Goal: Obtain resource: Download file/media

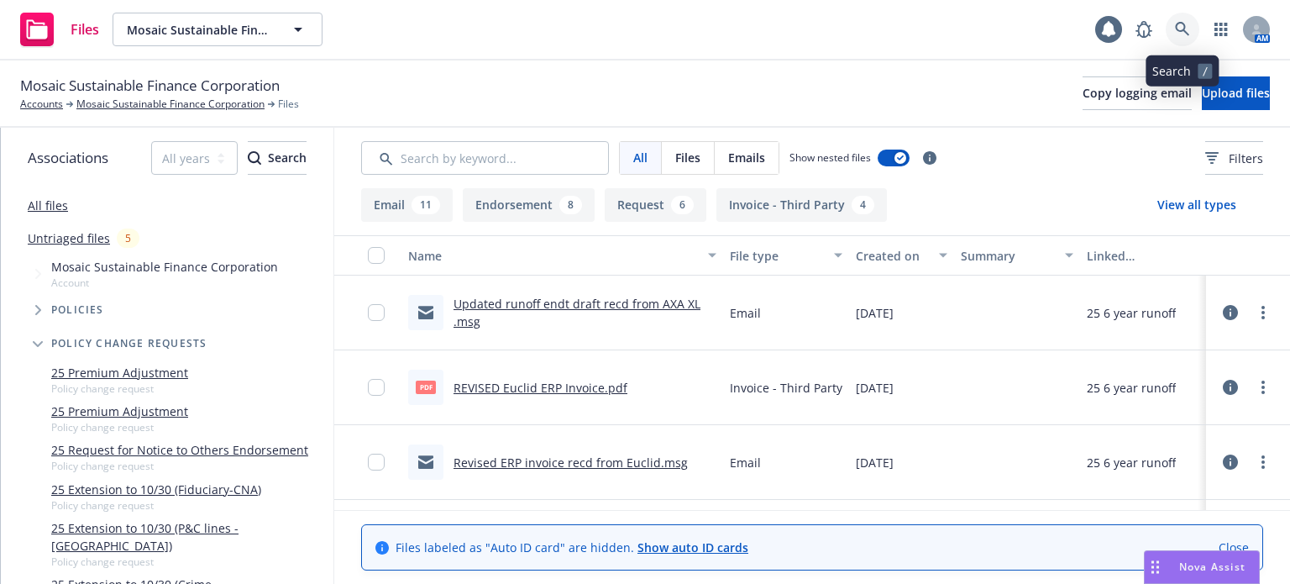
click at [1184, 35] on icon at bounding box center [1182, 29] width 15 height 15
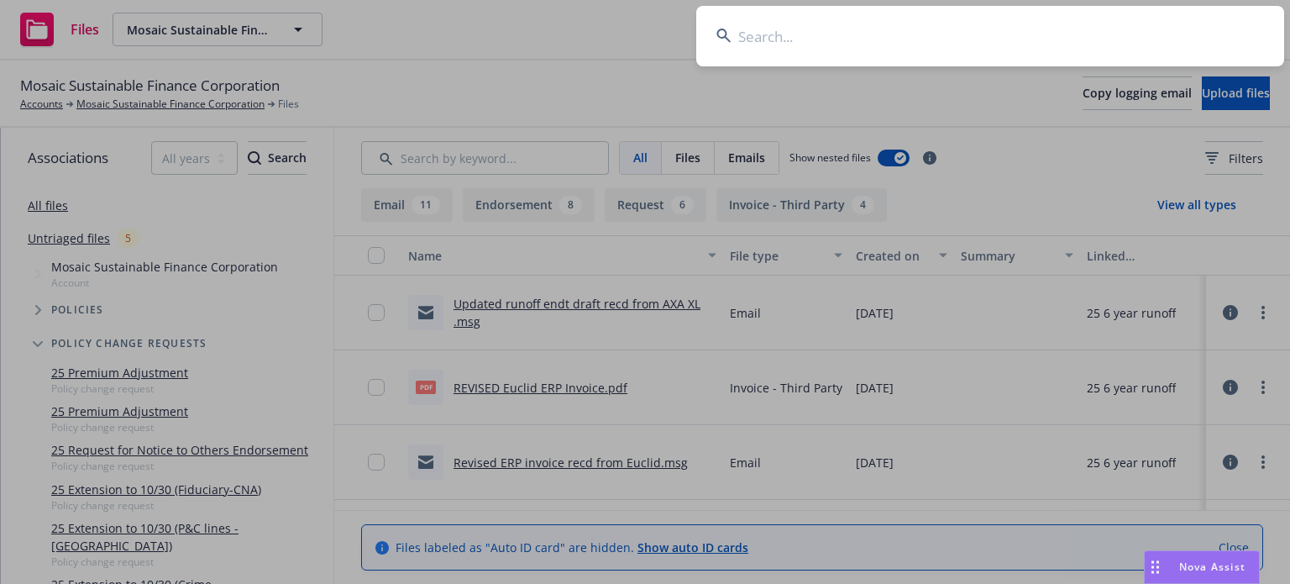
click at [880, 44] on input at bounding box center [990, 36] width 588 height 60
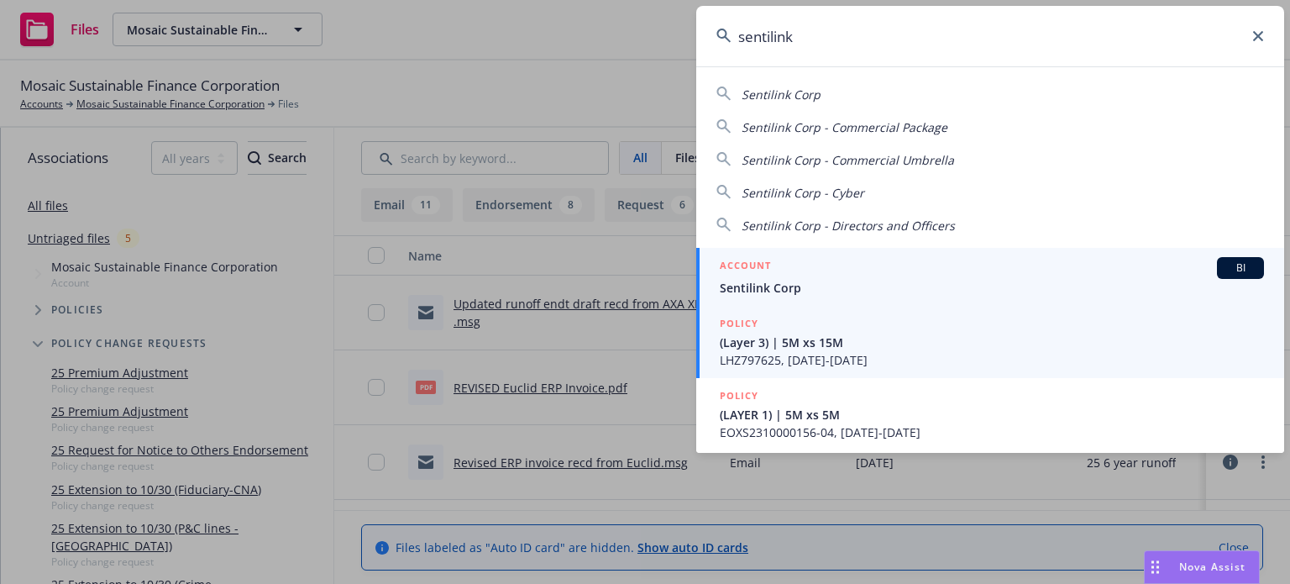
type input "sentilink"
click at [826, 309] on link "POLICY (Layer 3) | 5M xs 15M LHZ797625, 07/25/2022-07/25/2023" at bounding box center [990, 342] width 588 height 72
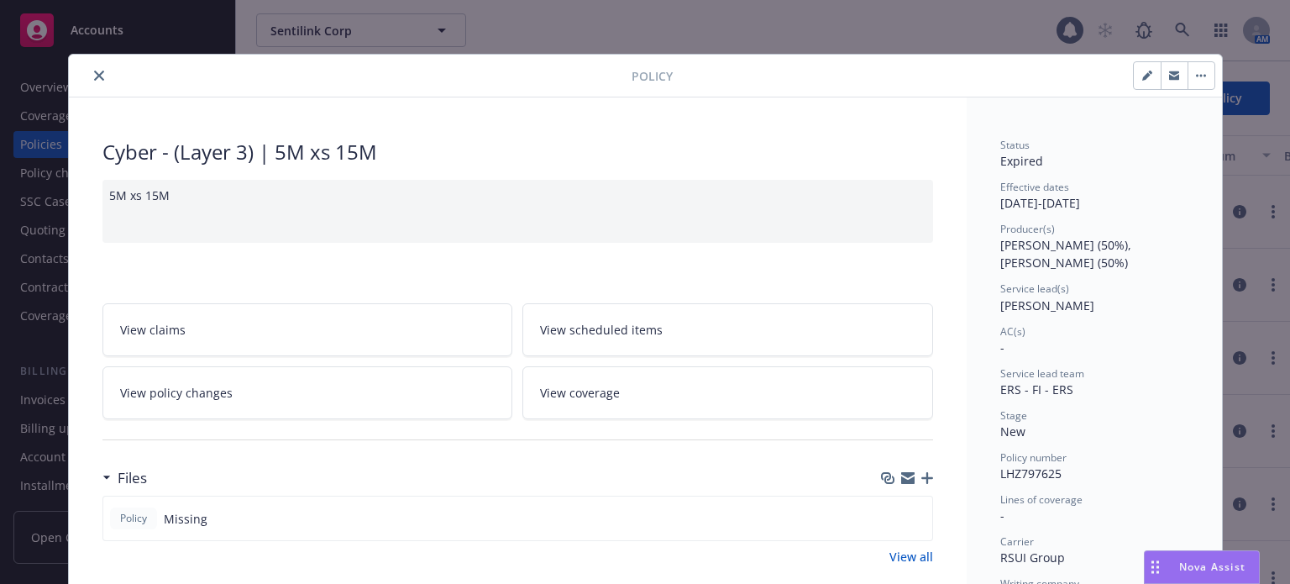
click at [94, 76] on icon "close" at bounding box center [99, 76] width 10 height 10
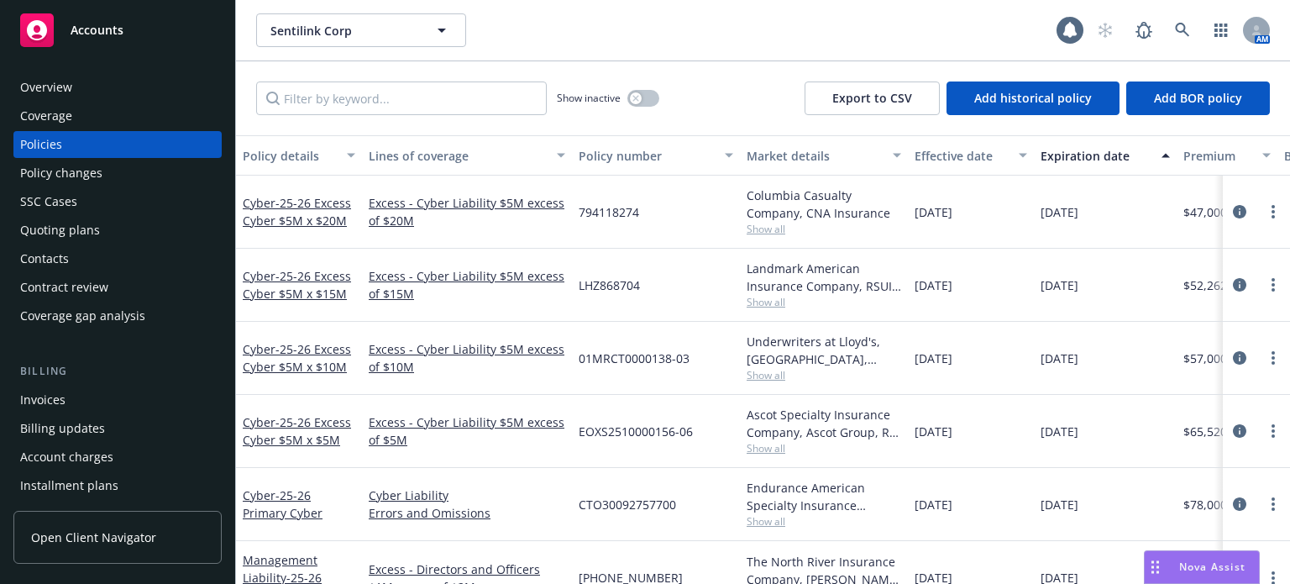
click at [294, 159] on div "Policy details" at bounding box center [290, 156] width 94 height 18
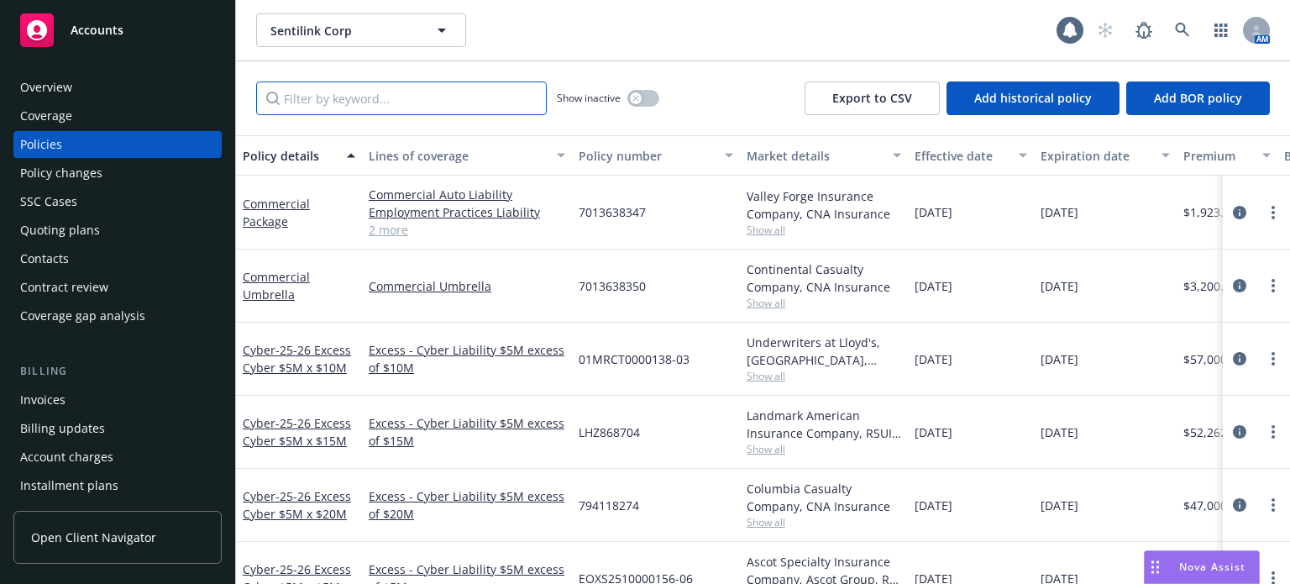
click at [346, 93] on input "Filter by keyword..." at bounding box center [401, 98] width 291 height 34
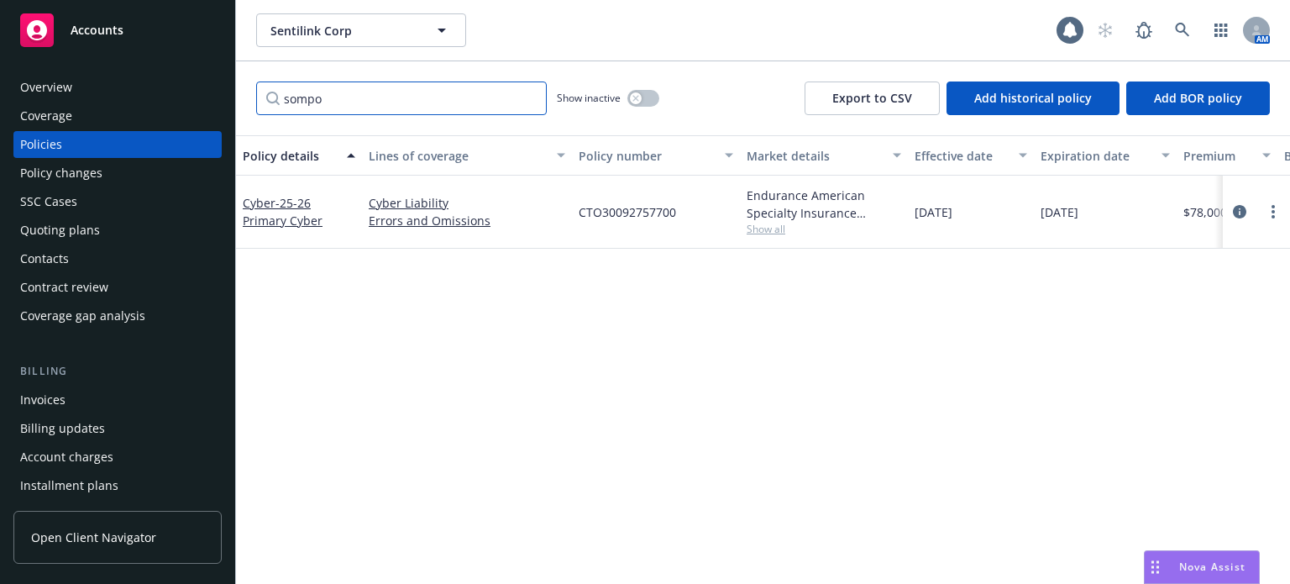
type input "sompo"
click at [755, 224] on span "Show all" at bounding box center [824, 229] width 155 height 14
click at [311, 223] on span "- 25-26 Primary Cyber" at bounding box center [283, 212] width 80 height 34
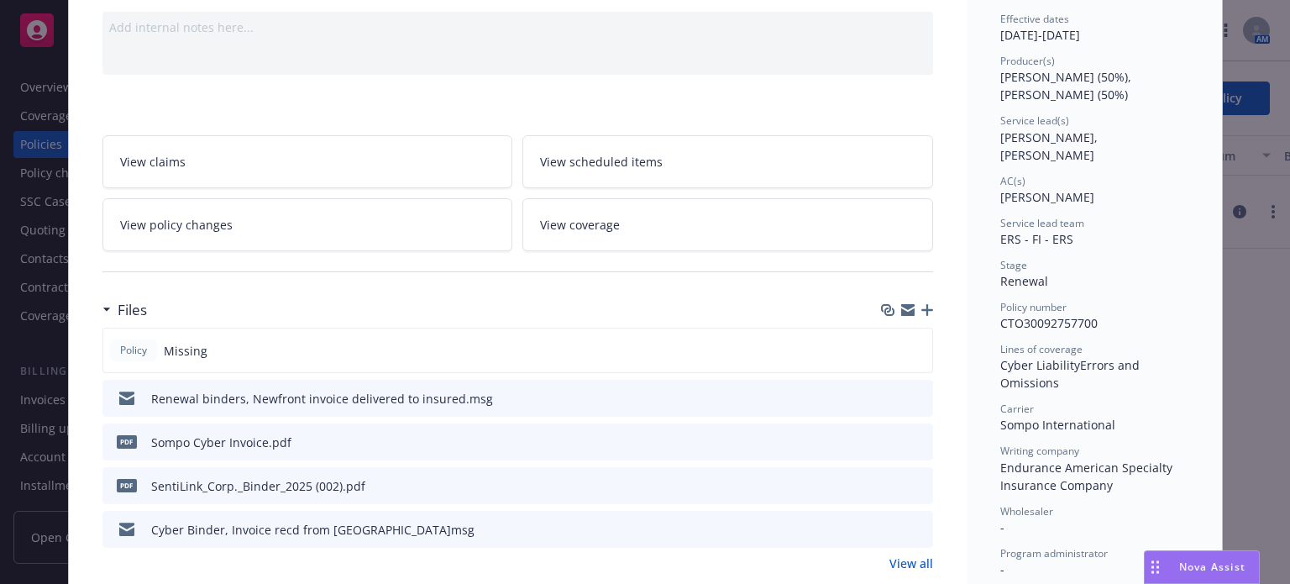
scroll to position [252, 0]
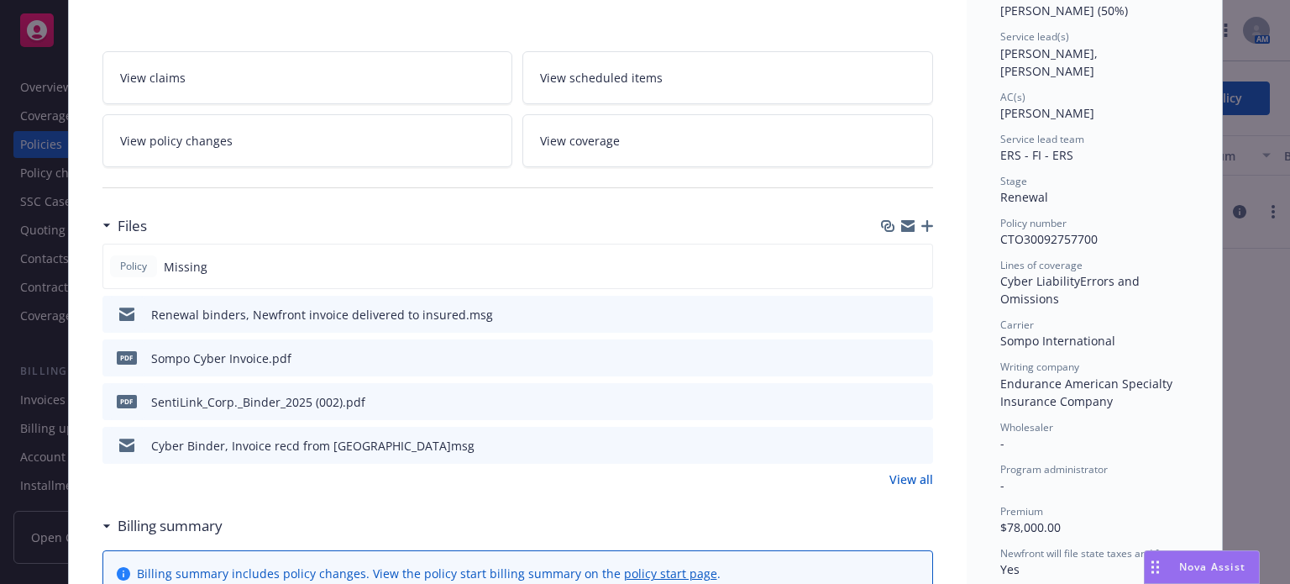
click at [883, 441] on icon "download file" at bounding box center [889, 444] width 13 height 13
click at [1203, 562] on span "Nova Assist" at bounding box center [1212, 566] width 66 height 14
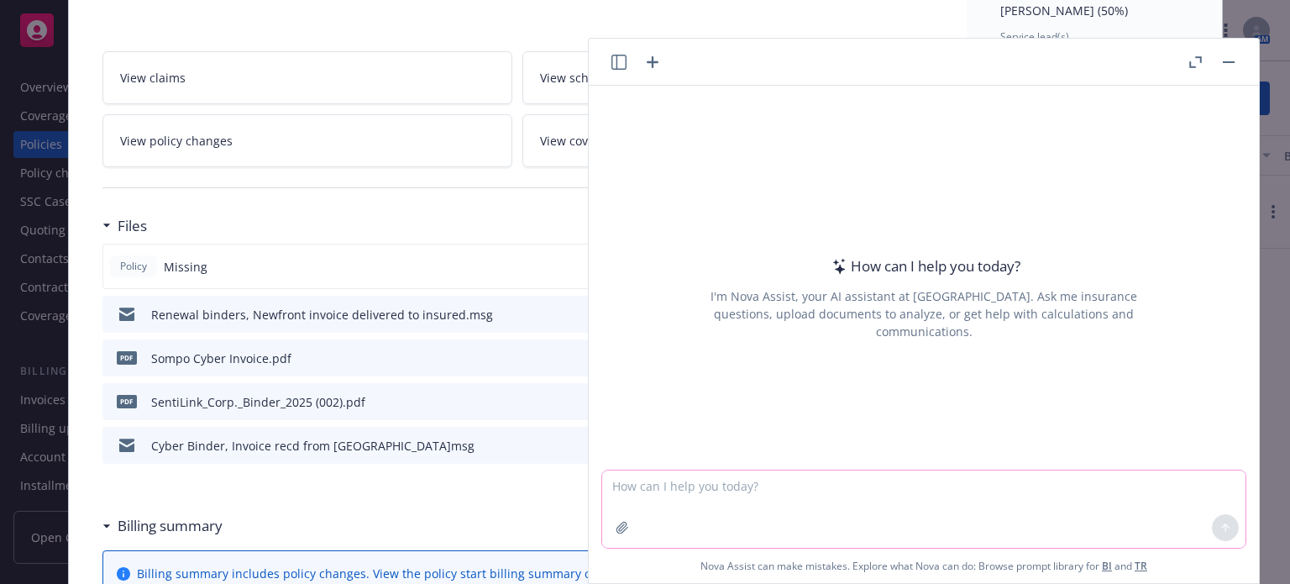
click at [707, 505] on textarea at bounding box center [923, 508] width 643 height 77
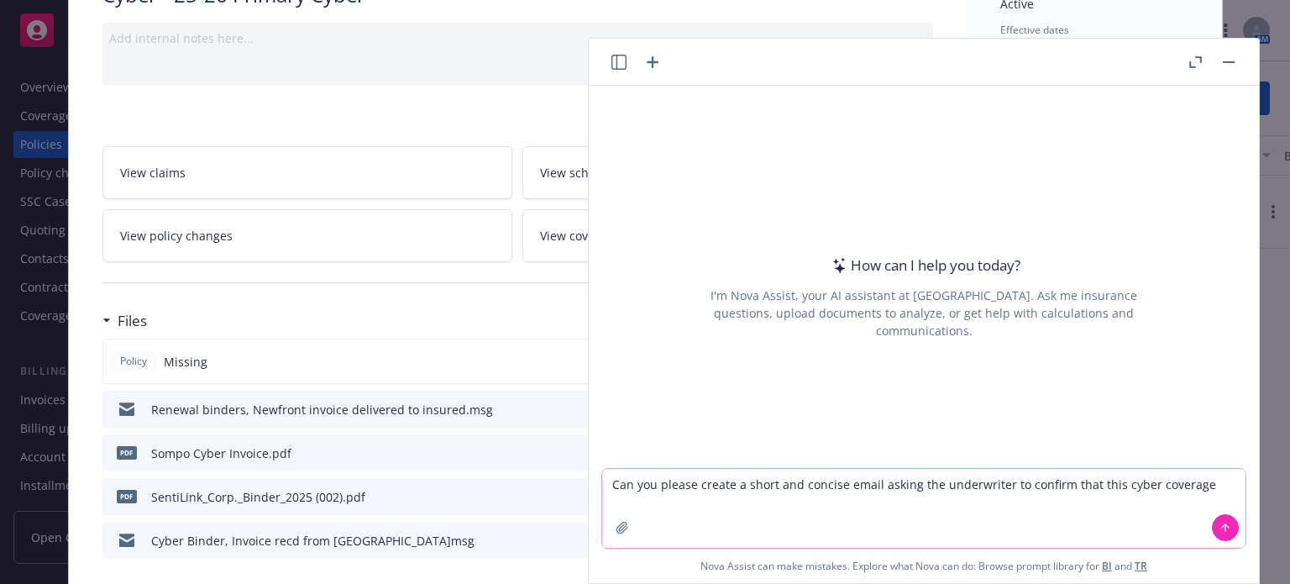
scroll to position [168, 0]
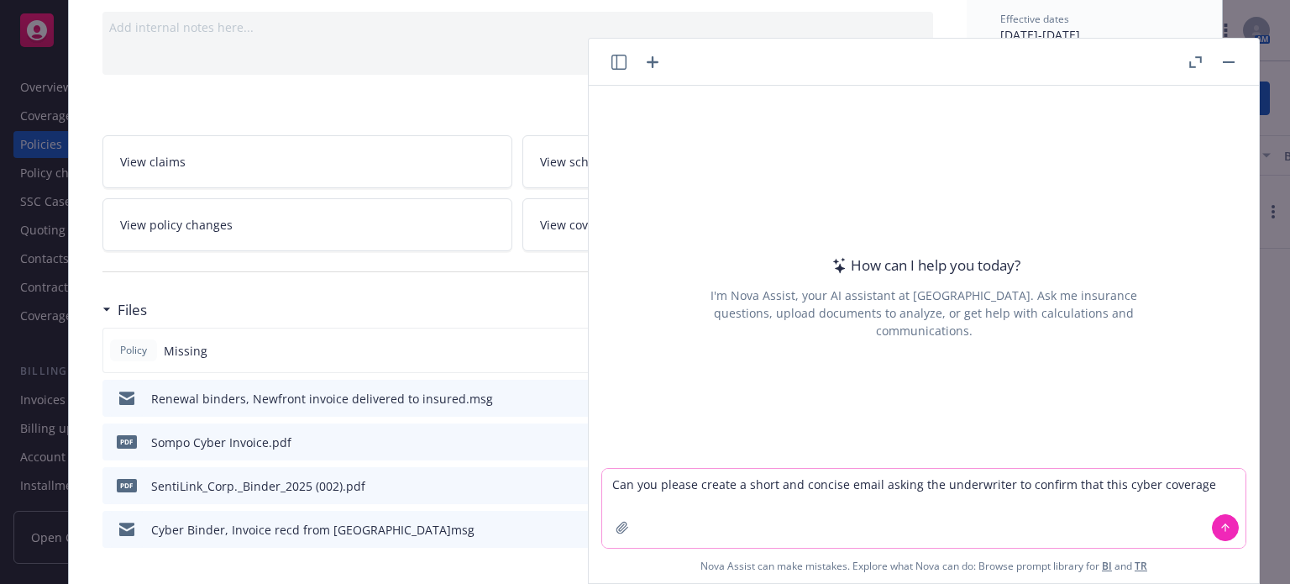
click at [1217, 485] on textarea "Can you please create a short and concise email asking the underwriter to confi…" at bounding box center [923, 508] width 643 height 79
click at [960, 500] on textarea "Can you please create a short and concise email asking the underwriter to confi…" at bounding box center [923, 508] width 643 height 79
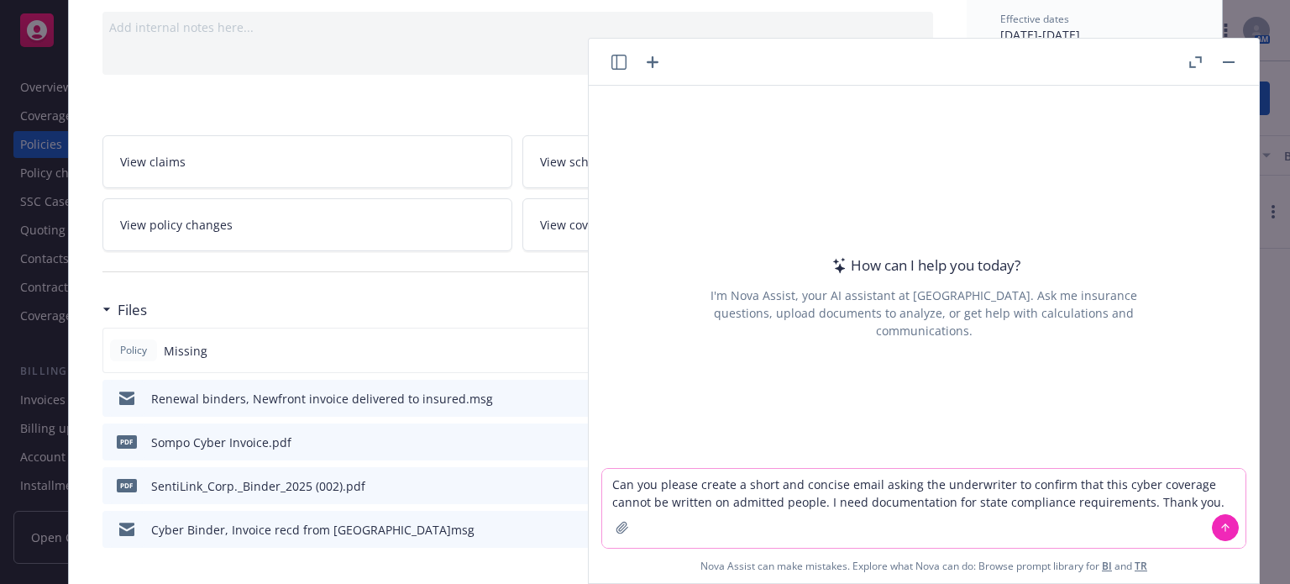
type textarea "Can you please create a short and concise email asking the underwriter to confi…"
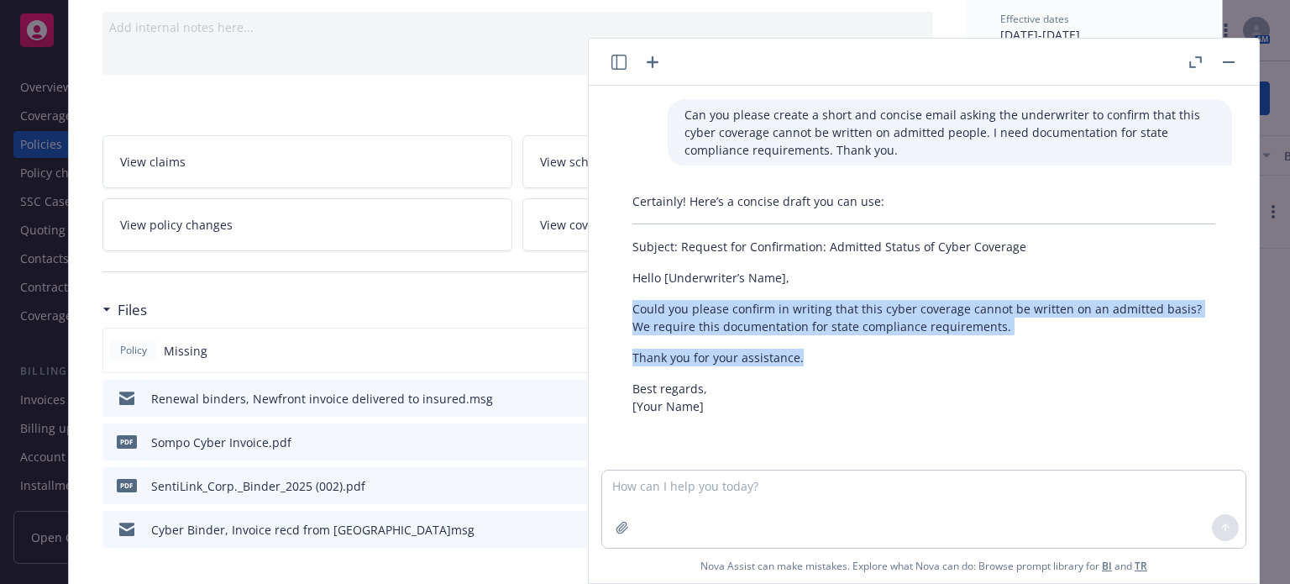
drag, startPoint x: 836, startPoint y: 361, endPoint x: 630, endPoint y: 310, distance: 212.1
click at [630, 310] on div "Certainly! Here’s a concise draft you can use: Subject: Request for Confirmatio…" at bounding box center [924, 304] width 616 height 236
copy div "Could you please confirm in writing that this cyber coverage cannot be written …"
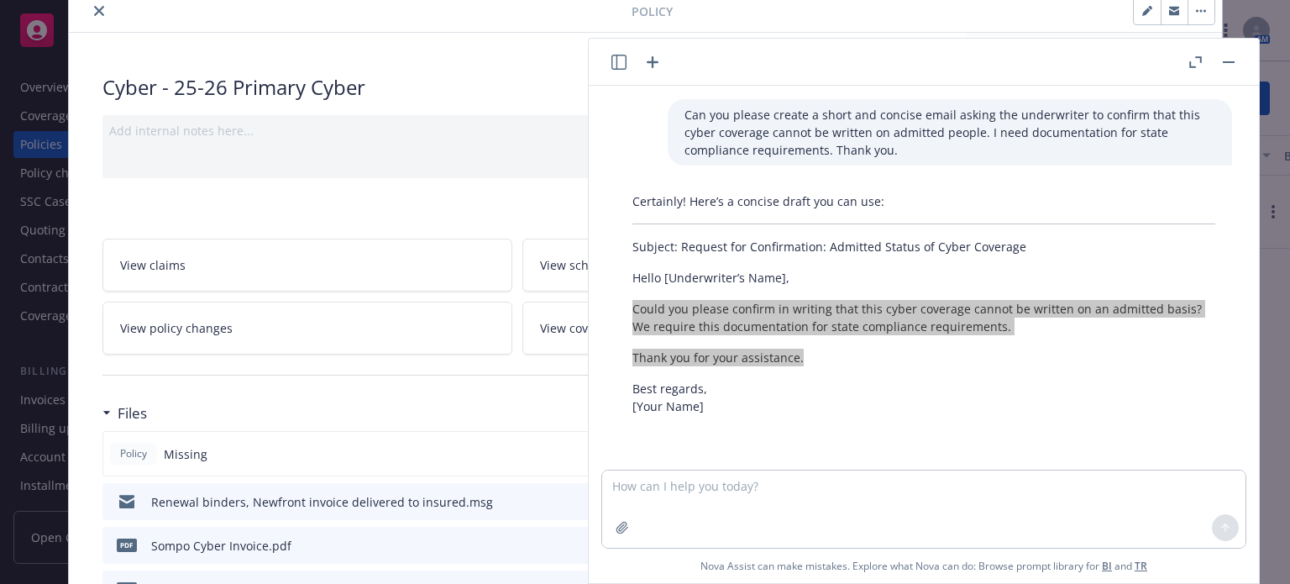
scroll to position [0, 0]
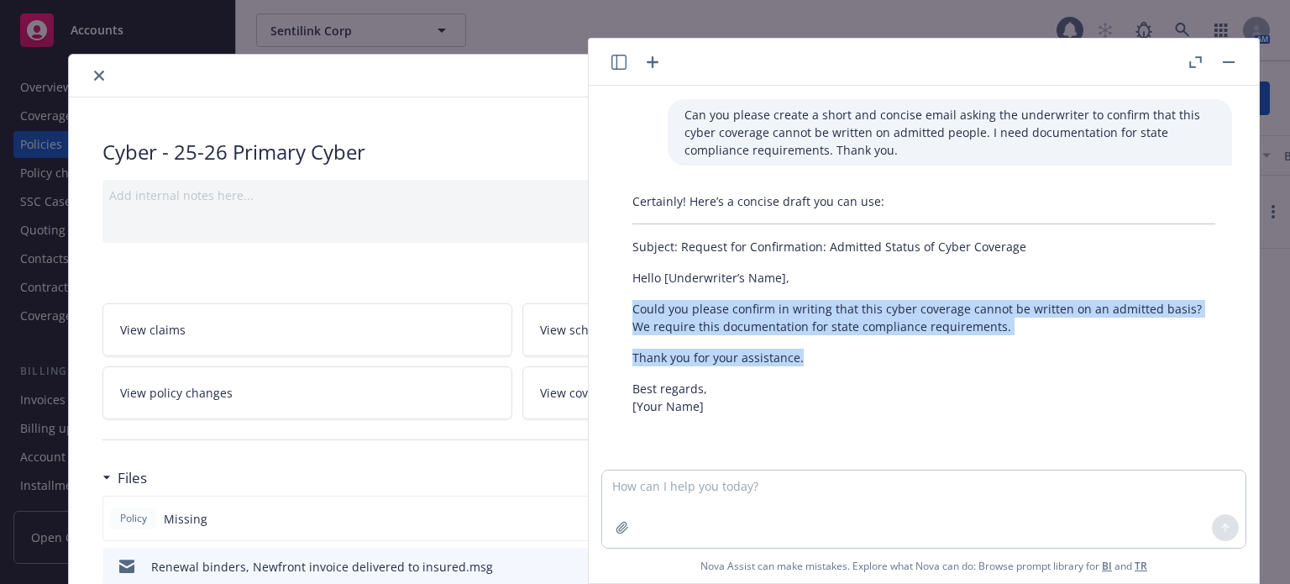
click at [96, 73] on icon "close" at bounding box center [99, 76] width 10 height 10
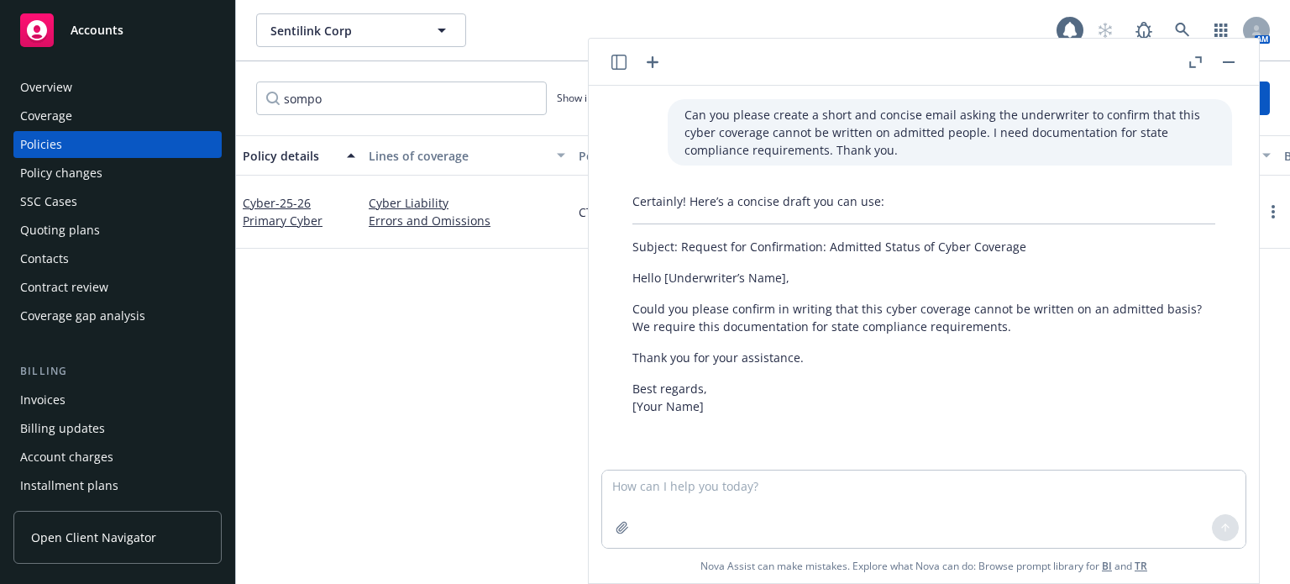
click at [363, 329] on div "Policy details Lines of coverage Policy number Market details Effective date Ex…" at bounding box center [763, 359] width 1054 height 448
click at [1228, 60] on button "button" at bounding box center [1229, 62] width 20 height 20
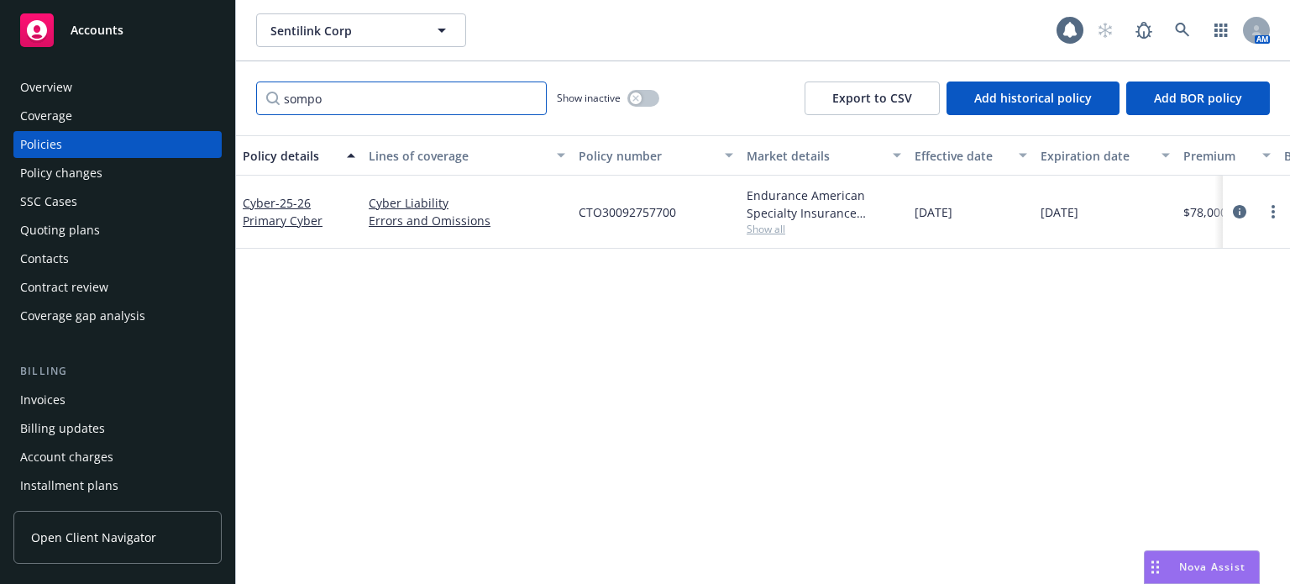
click at [532, 96] on input "sompo" at bounding box center [401, 98] width 291 height 34
click at [529, 96] on input "sompo" at bounding box center [401, 98] width 291 height 34
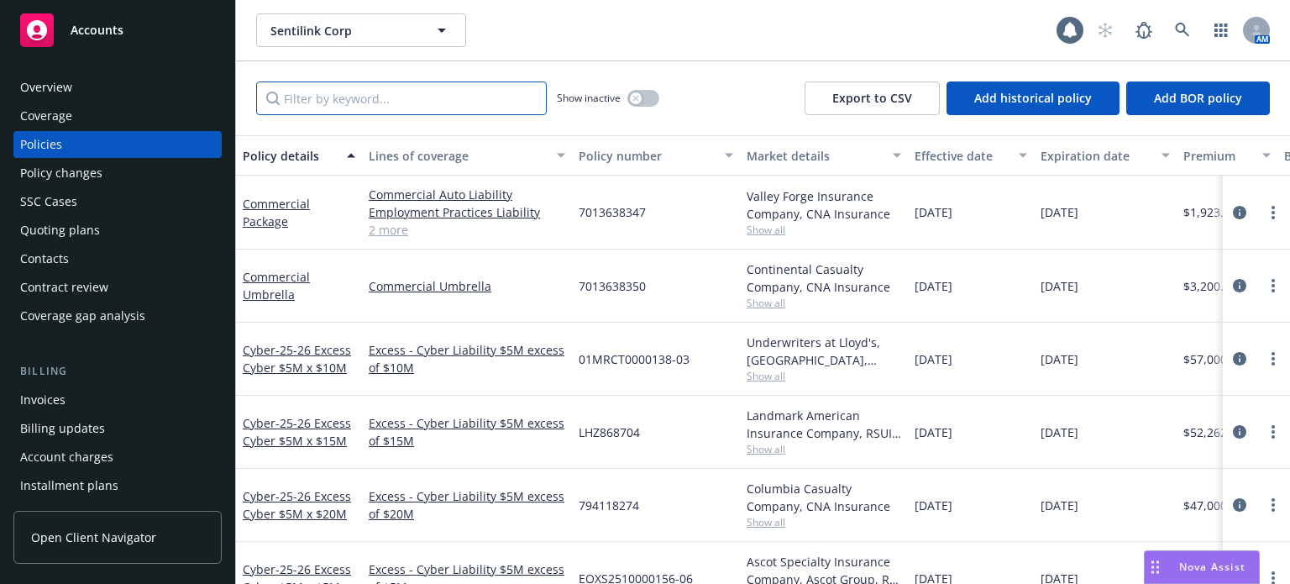
scroll to position [84, 0]
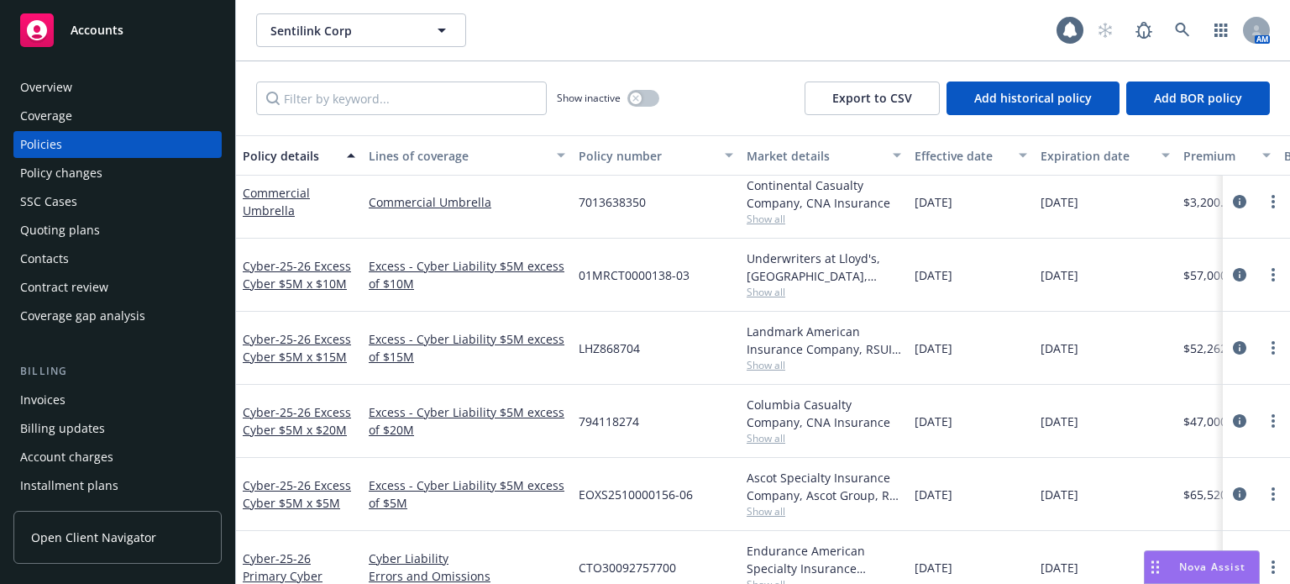
click at [783, 507] on span "Show all" at bounding box center [824, 511] width 155 height 14
click at [507, 513] on div "Excess - Cyber Liability $5M excess of $5M" at bounding box center [467, 494] width 210 height 73
click at [773, 440] on span "Show all" at bounding box center [824, 438] width 155 height 14
click at [700, 521] on div "EOXS2510000156-06" at bounding box center [656, 494] width 168 height 73
click at [775, 365] on span "Show all" at bounding box center [824, 365] width 155 height 14
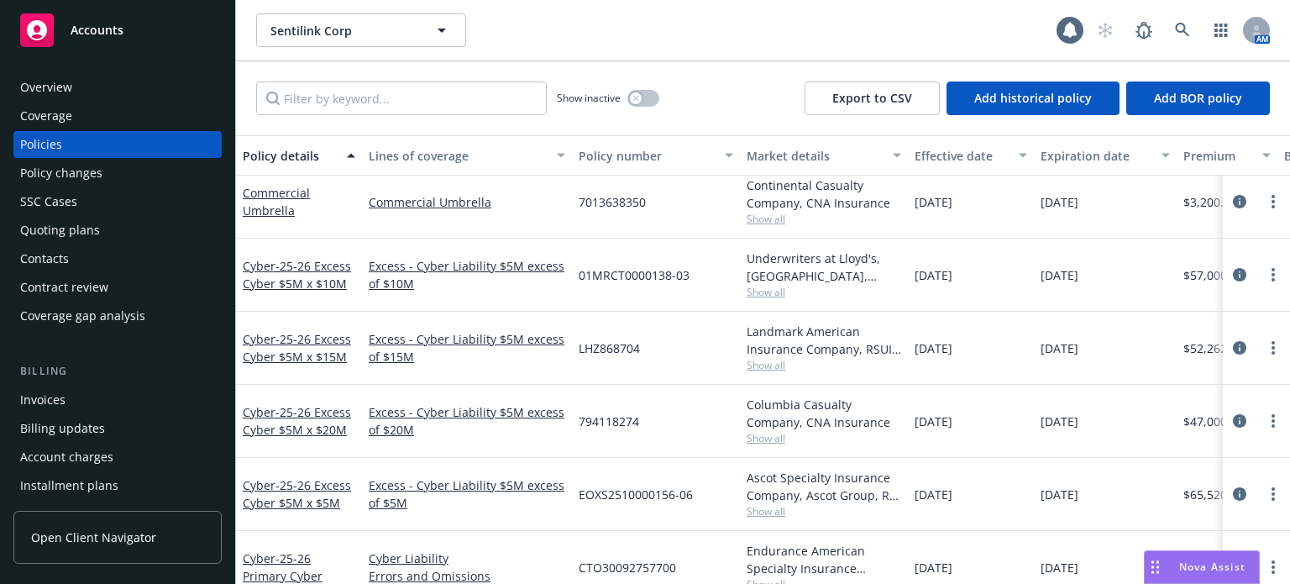
click at [719, 363] on div "LHZ868704" at bounding box center [656, 348] width 168 height 73
click at [766, 438] on span "Show all" at bounding box center [824, 438] width 155 height 14
click at [688, 456] on div "794118274" at bounding box center [656, 421] width 168 height 73
click at [93, 232] on div "Quoting plans" at bounding box center [60, 230] width 80 height 27
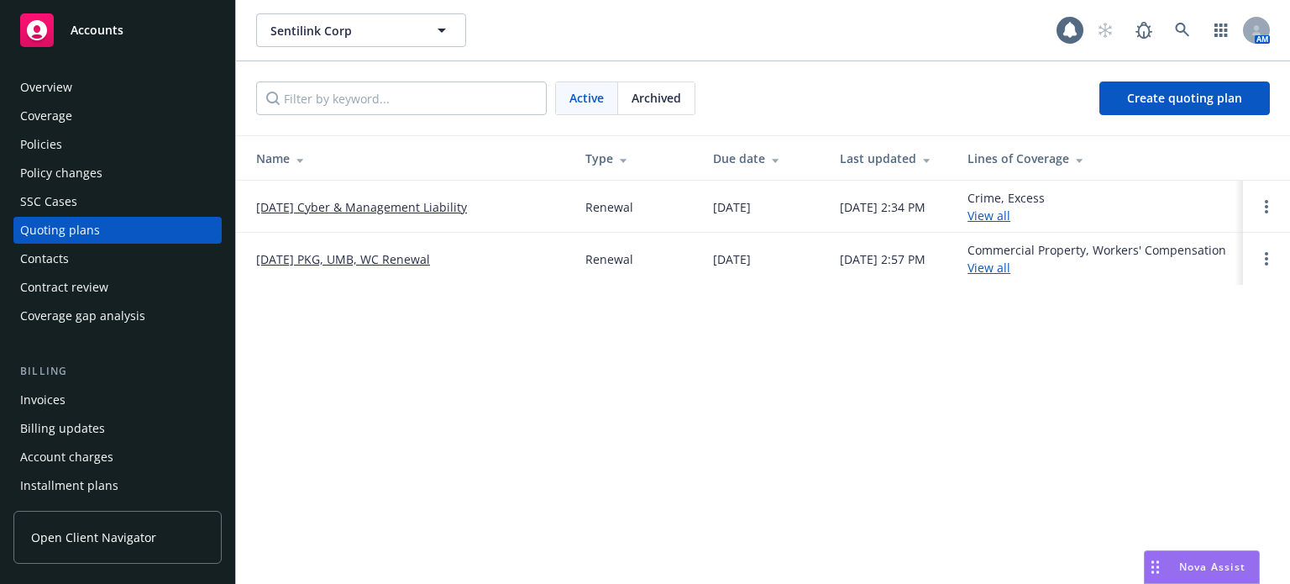
click at [652, 107] on div "Archived" at bounding box center [656, 98] width 76 height 32
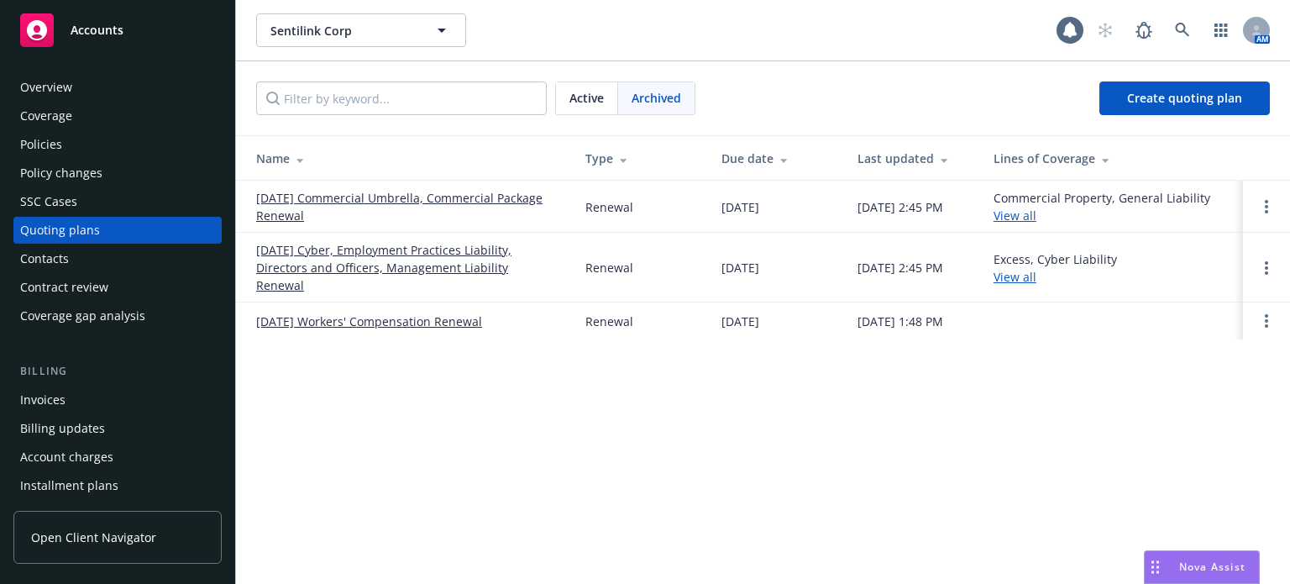
click at [429, 248] on link "07/25/24 Cyber, Employment Practices Liability, Directors and Officers, Managem…" at bounding box center [407, 267] width 302 height 53
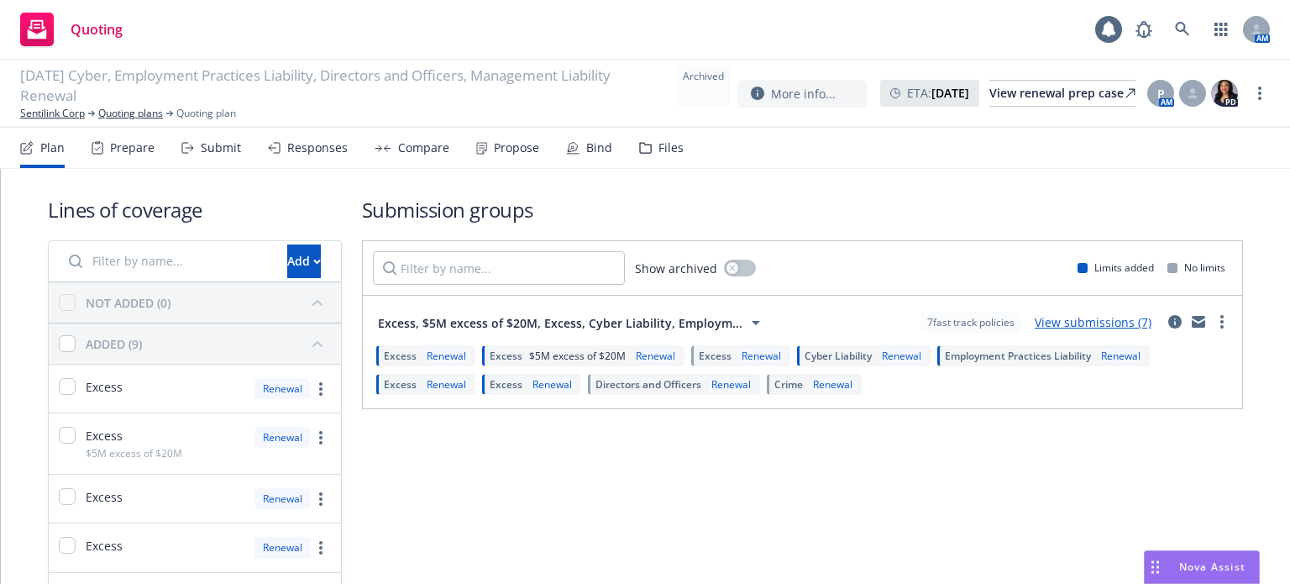
click at [1072, 325] on link "View submissions (7)" at bounding box center [1093, 322] width 117 height 16
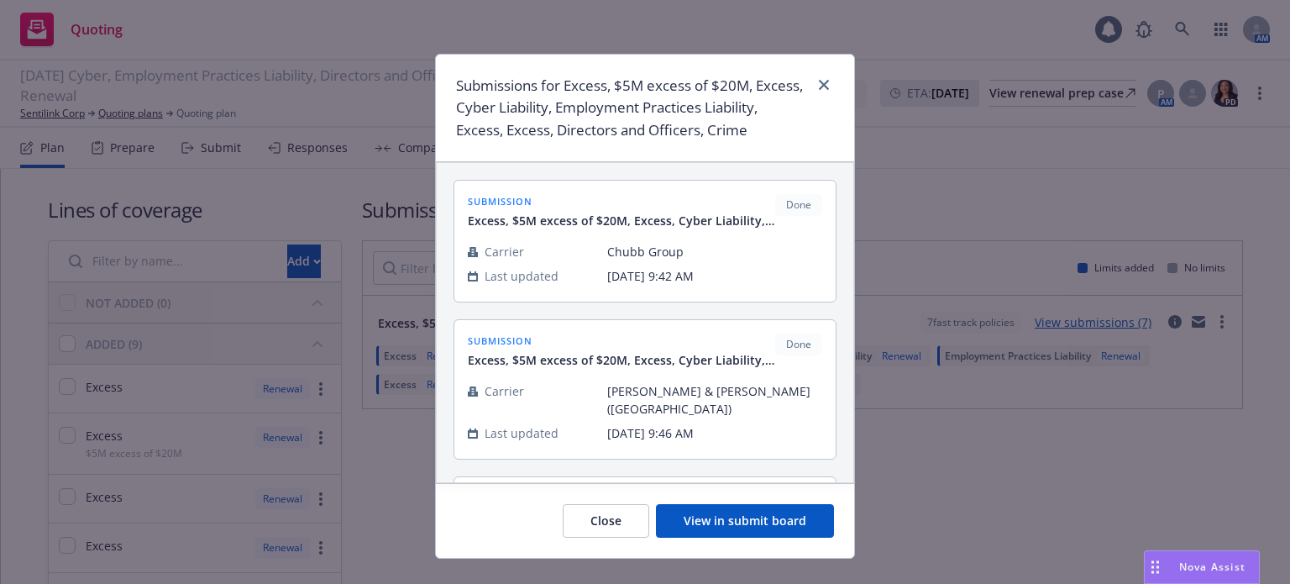
click at [736, 515] on button "View in submit board" at bounding box center [745, 521] width 178 height 34
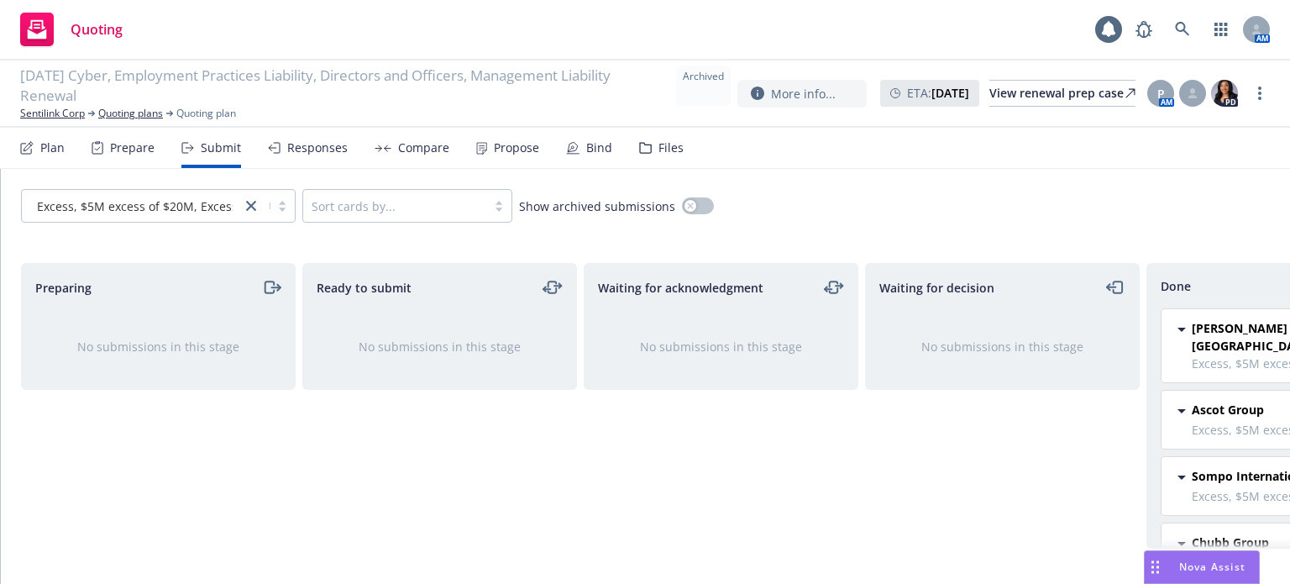
scroll to position [0, 151]
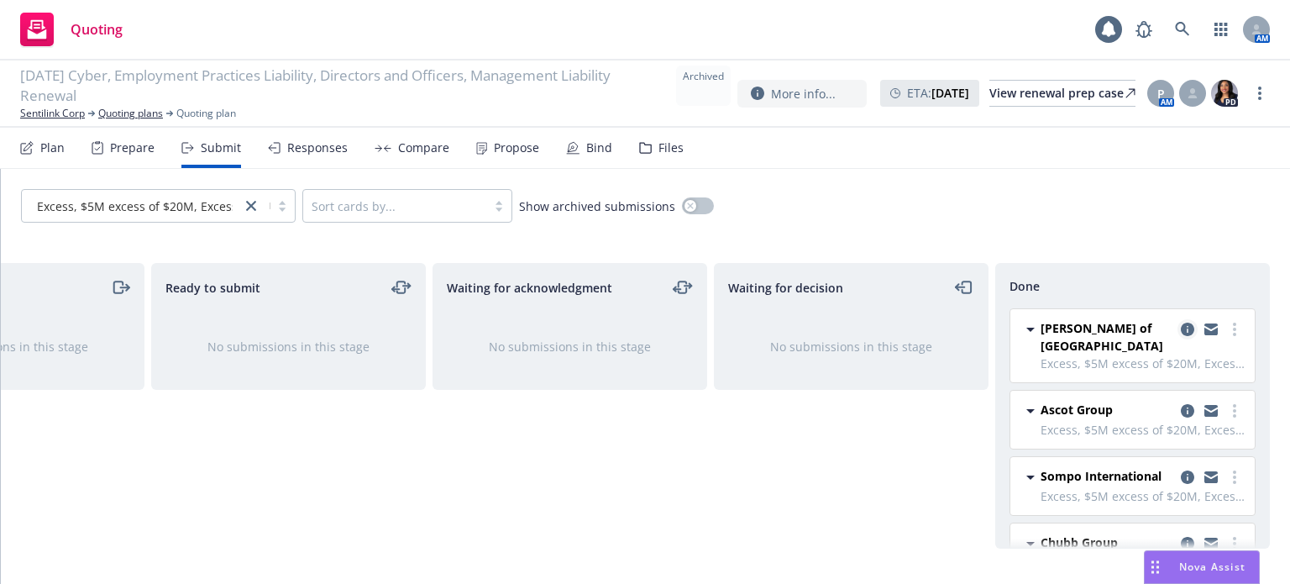
click at [1181, 327] on icon "copy logging email" at bounding box center [1187, 329] width 13 height 13
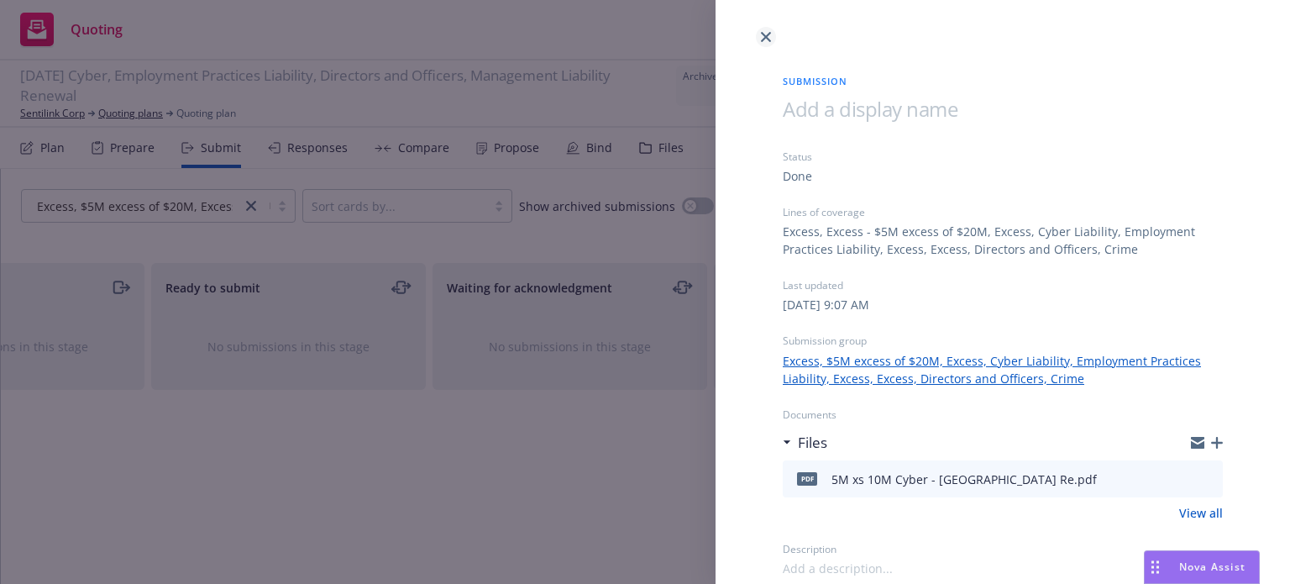
click at [763, 34] on icon "close" at bounding box center [766, 37] width 10 height 10
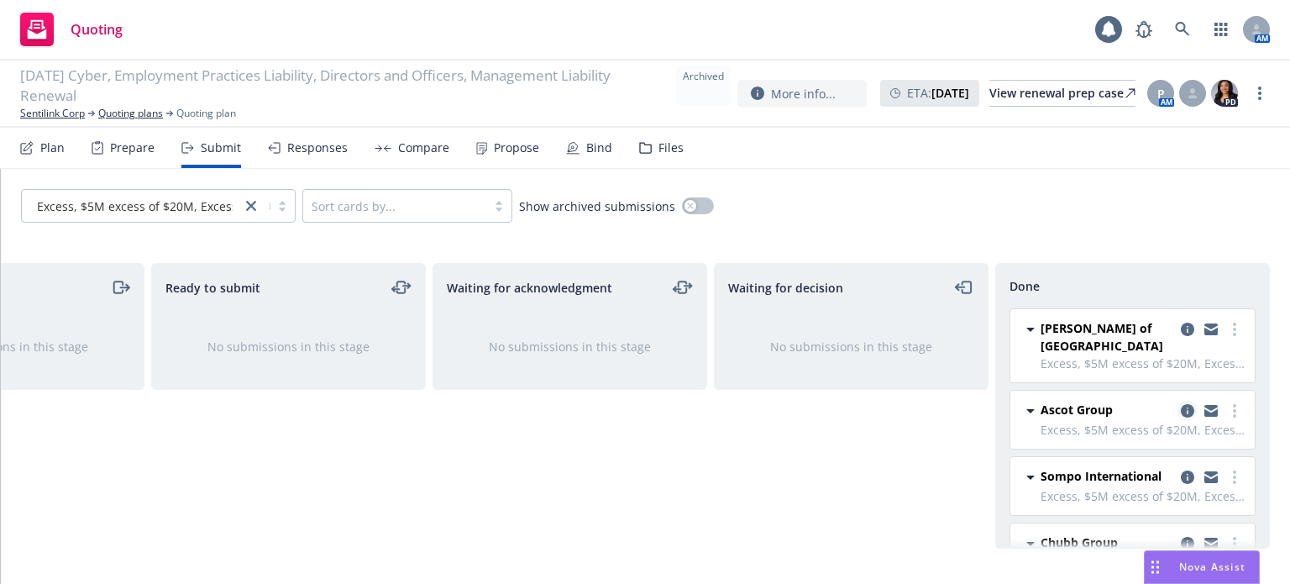
click at [1181, 404] on icon "copy logging email" at bounding box center [1187, 410] width 13 height 13
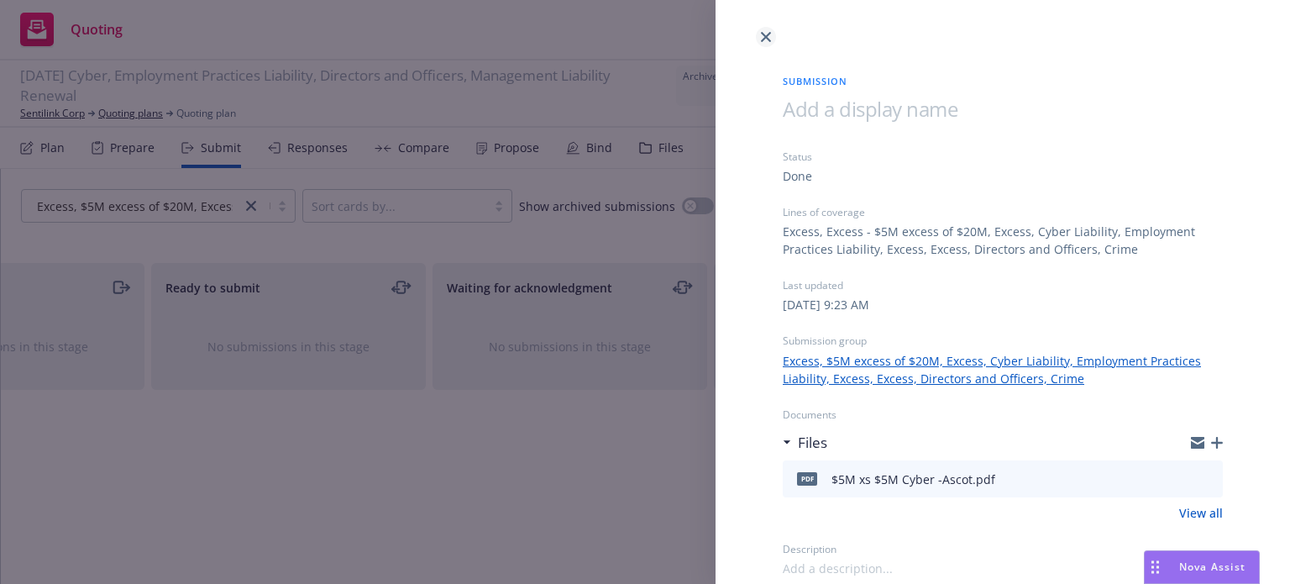
click at [774, 36] on link "close" at bounding box center [766, 37] width 20 height 20
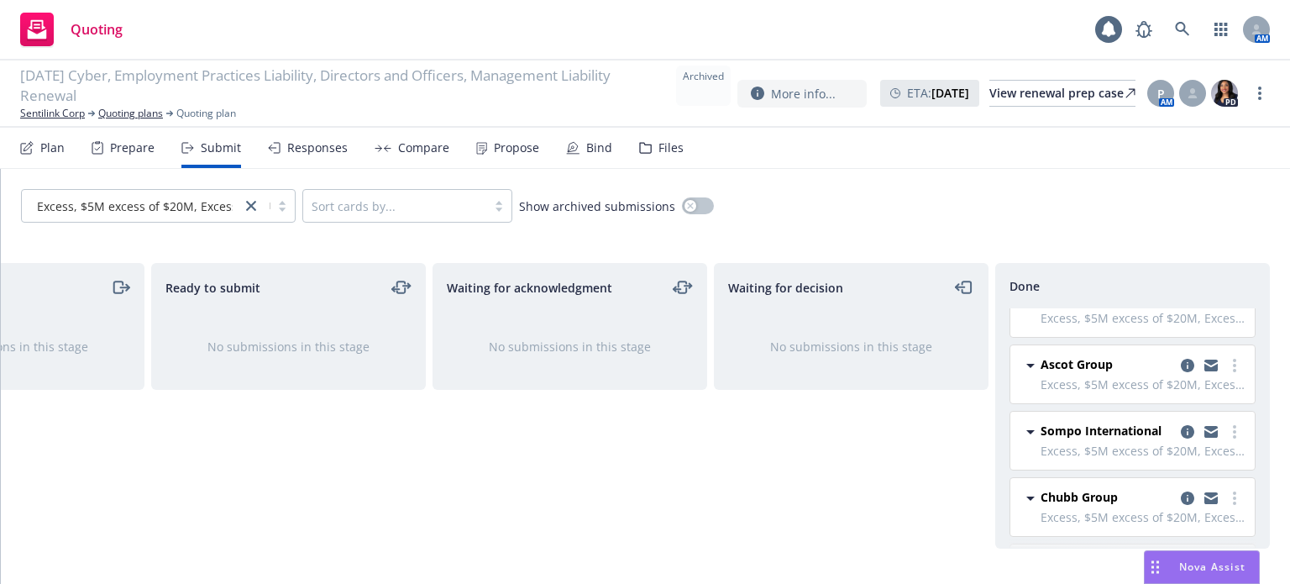
scroll to position [84, 0]
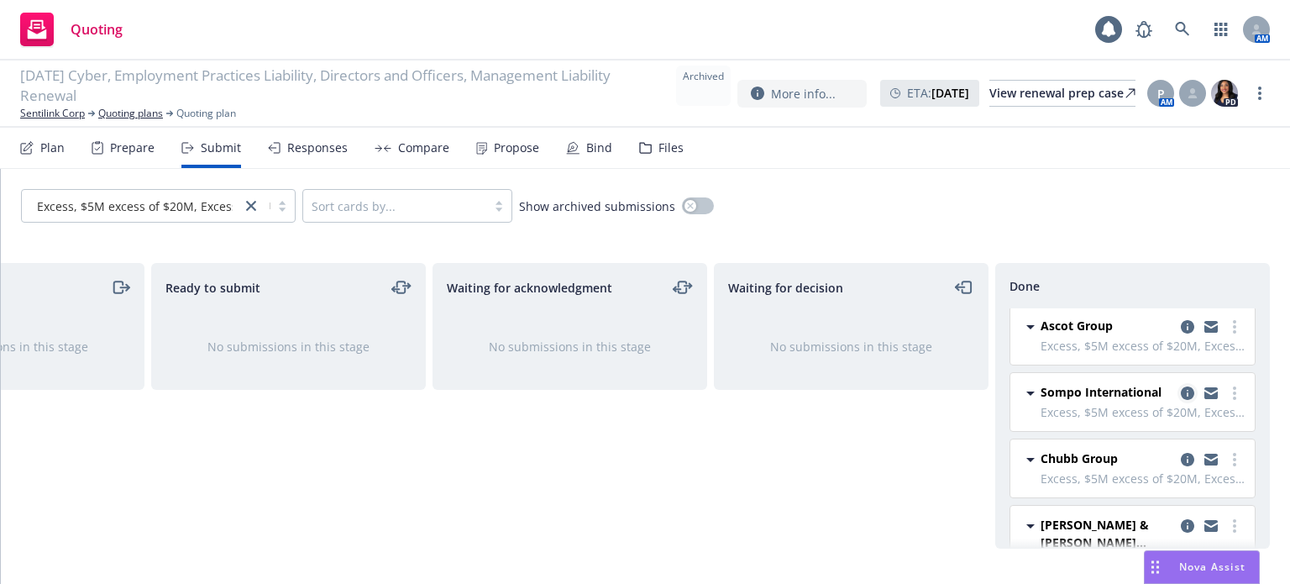
click at [1181, 386] on icon "copy logging email" at bounding box center [1187, 392] width 13 height 13
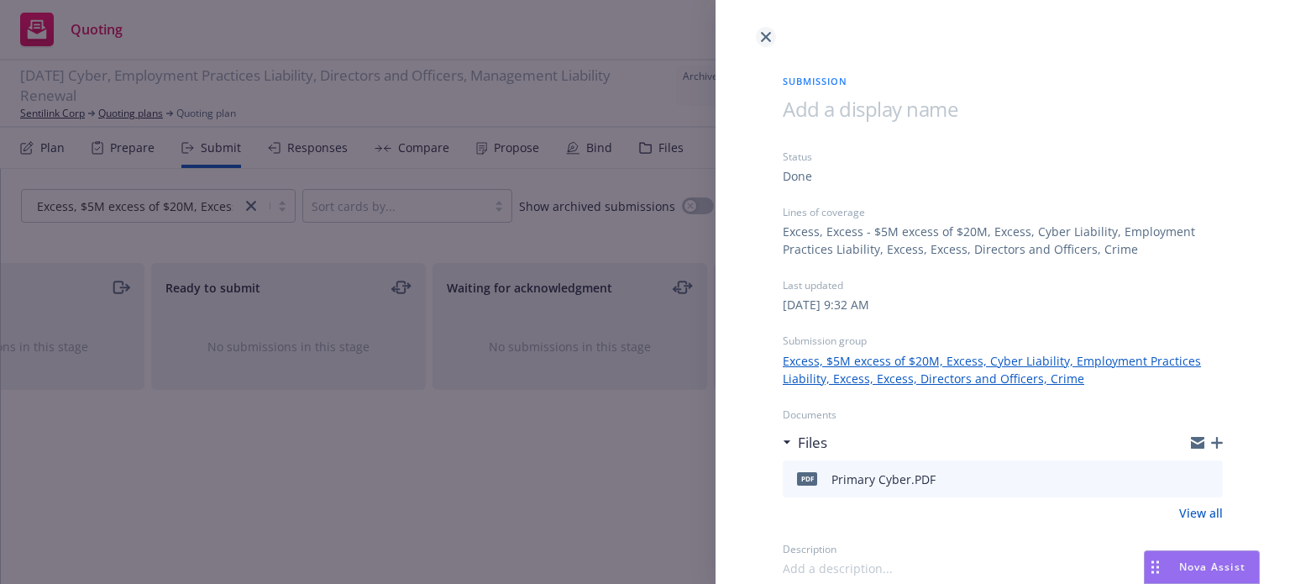
click at [768, 36] on icon "close" at bounding box center [766, 37] width 10 height 10
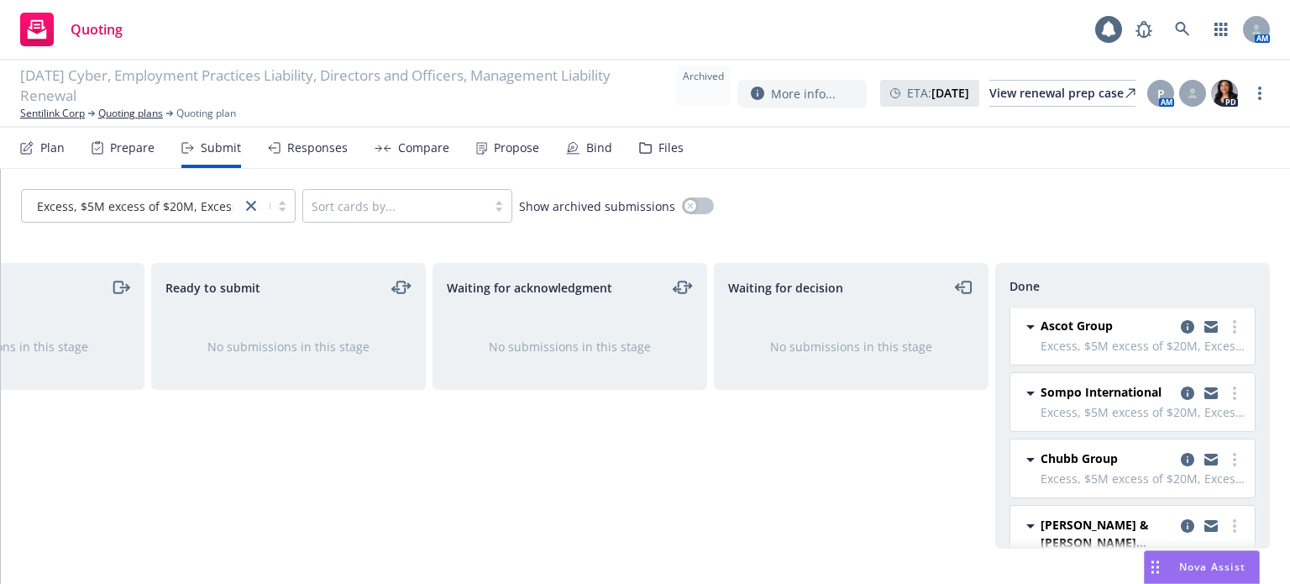
scroll to position [168, 0]
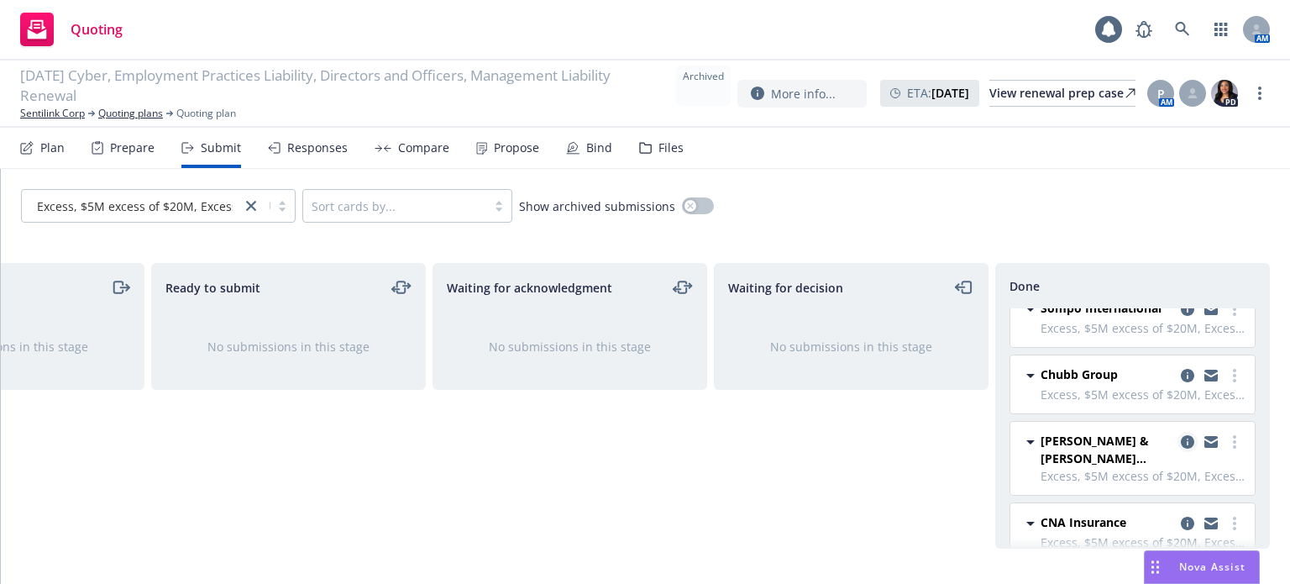
click at [1181, 435] on icon "copy logging email" at bounding box center [1187, 441] width 13 height 13
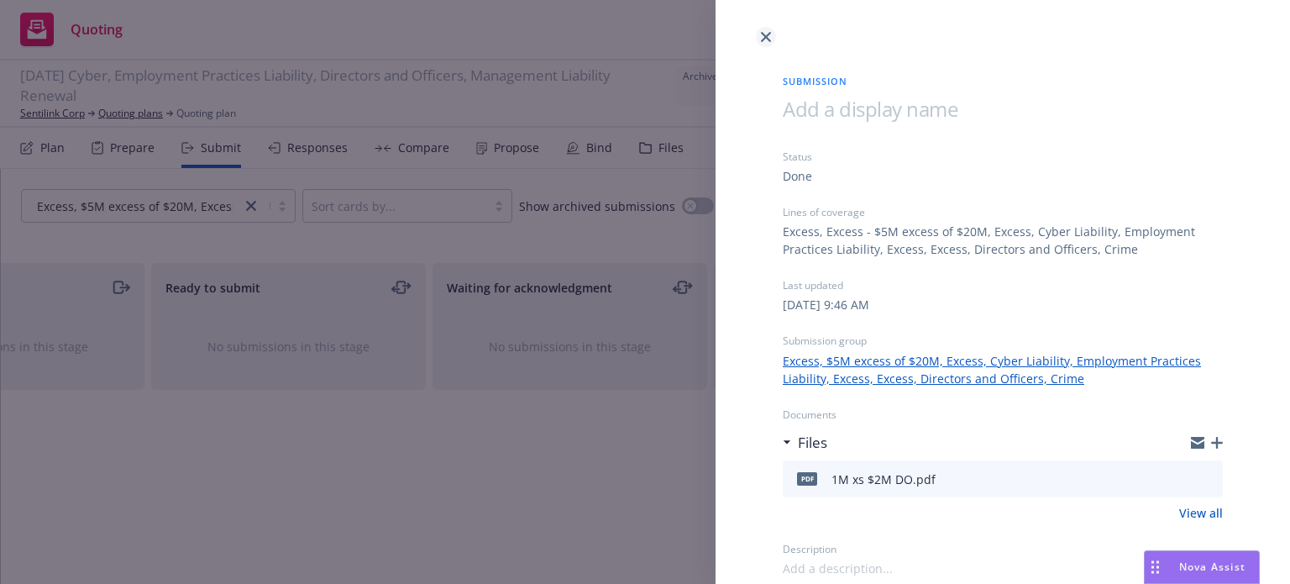
click at [773, 33] on link "close" at bounding box center [766, 37] width 20 height 20
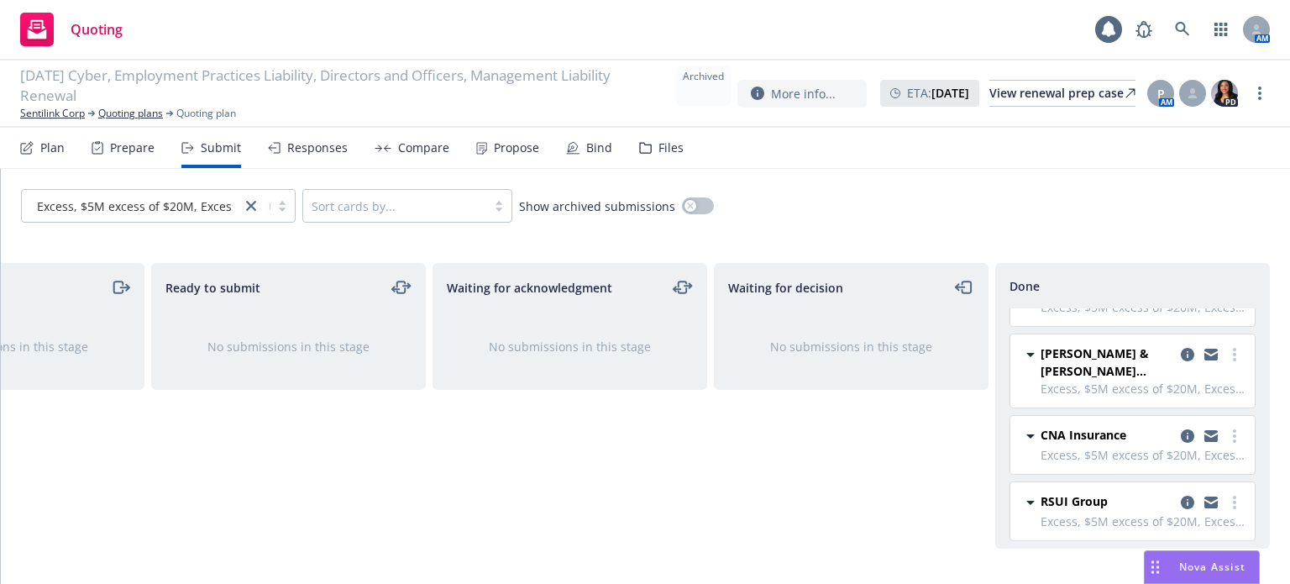
scroll to position [256, 0]
click at [1181, 495] on icon "copy logging email" at bounding box center [1187, 501] width 13 height 13
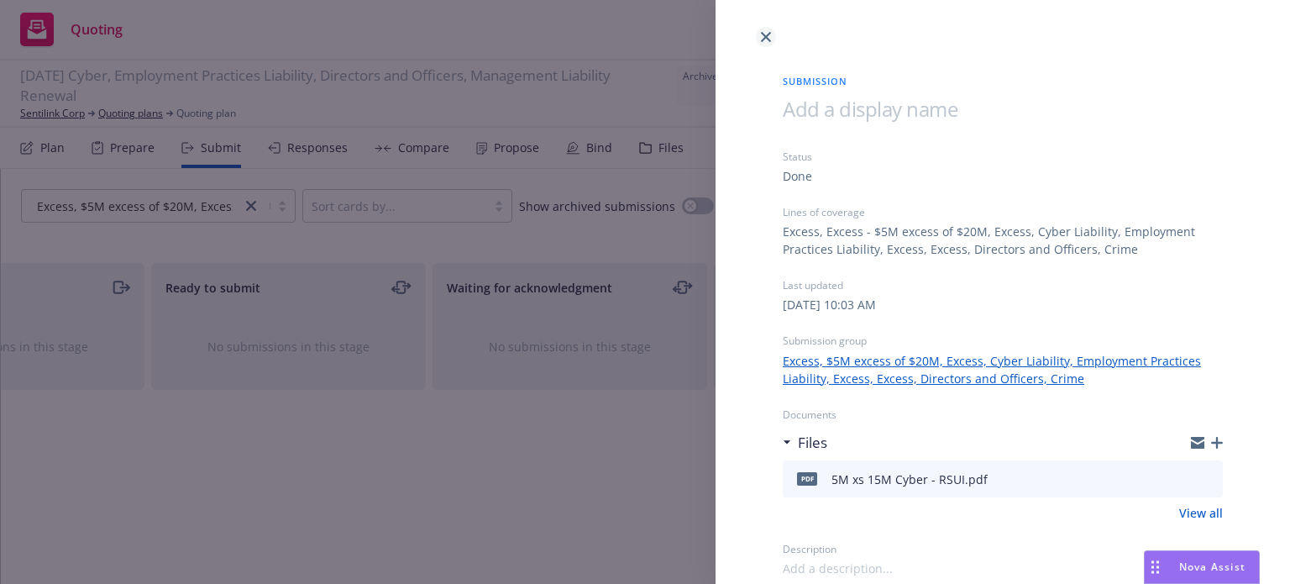
click at [766, 36] on icon "close" at bounding box center [766, 37] width 10 height 10
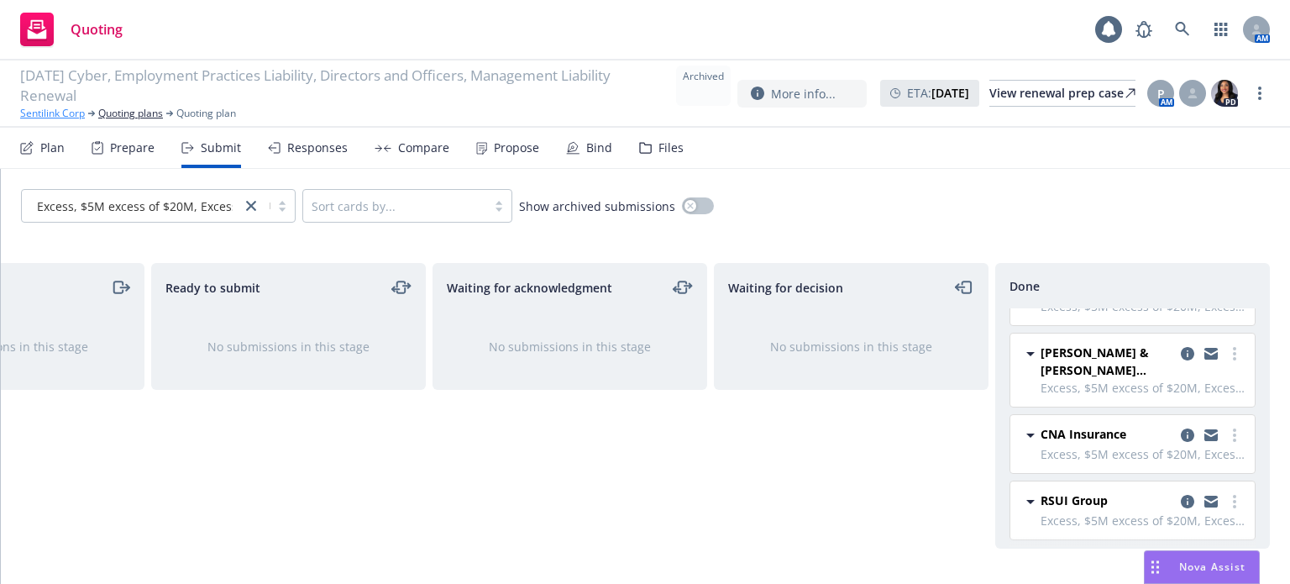
click at [49, 108] on link "Sentilink Corp" at bounding box center [52, 113] width 65 height 15
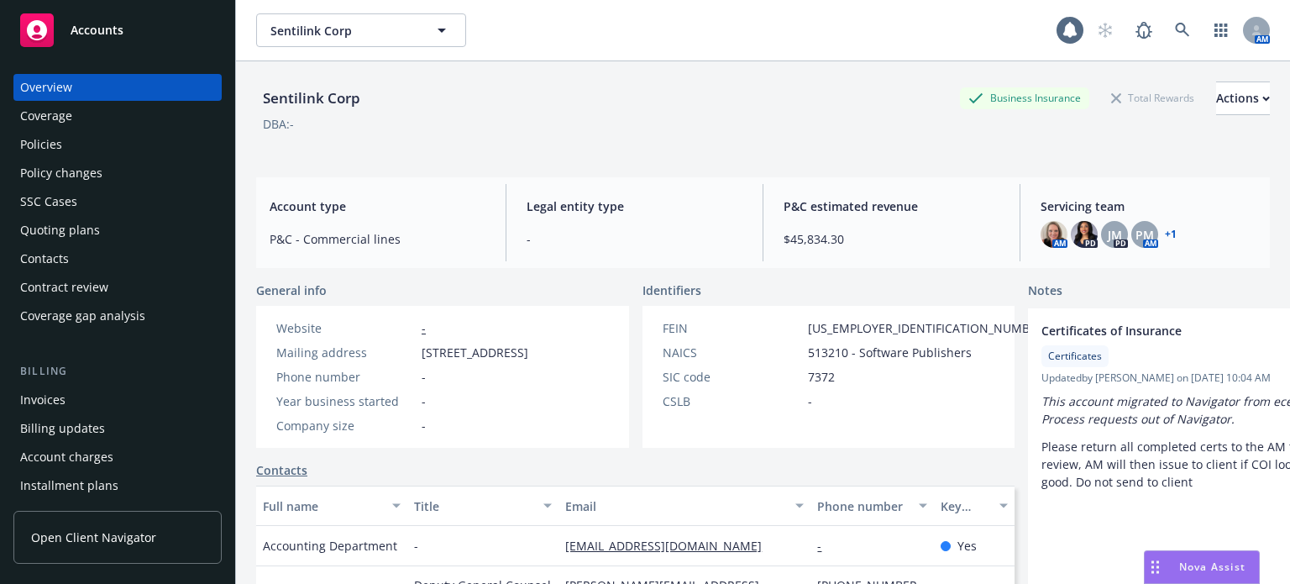
click at [74, 150] on div "Policies" at bounding box center [117, 144] width 195 height 27
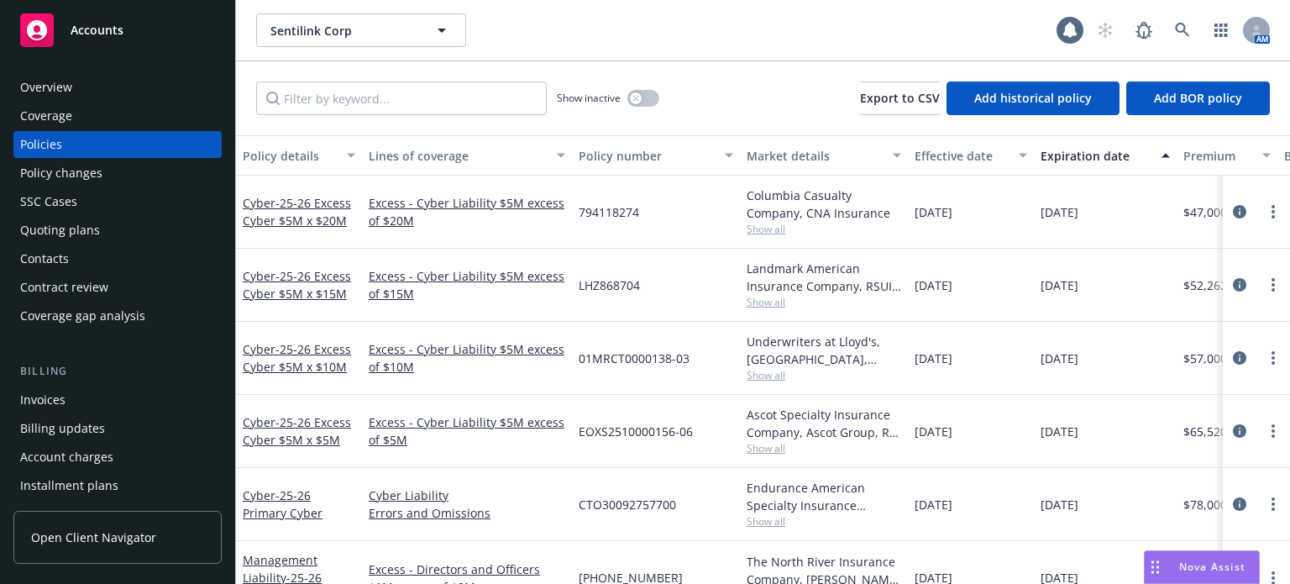
click at [280, 147] on div "Policy details" at bounding box center [290, 156] width 94 height 18
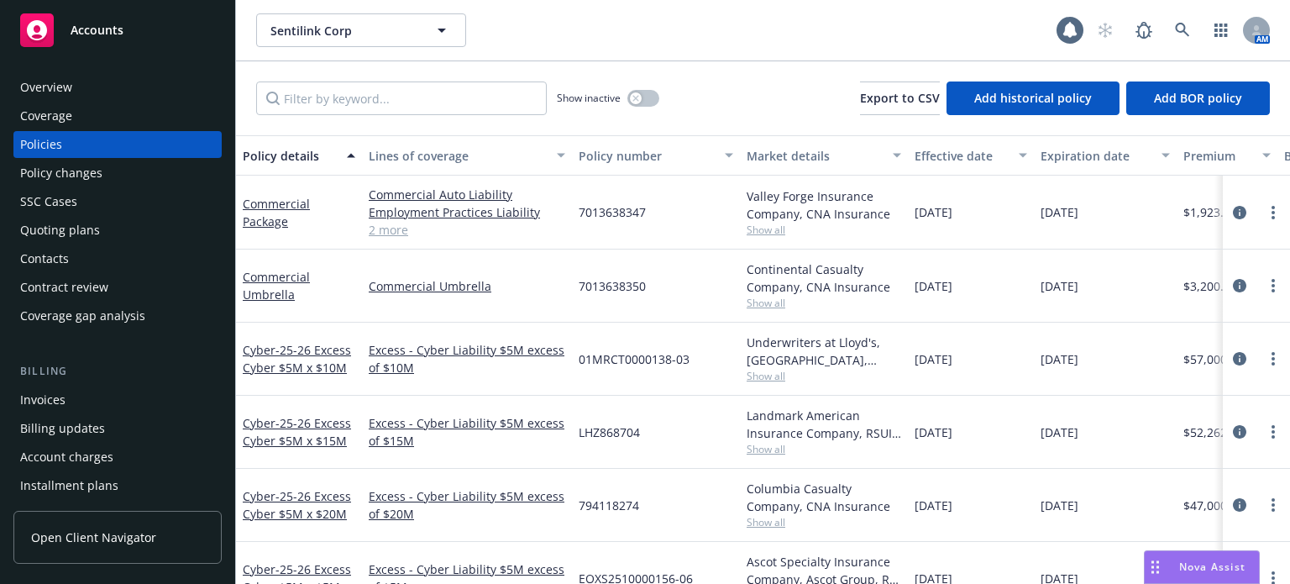
click at [72, 95] on div "Overview" at bounding box center [117, 87] width 195 height 27
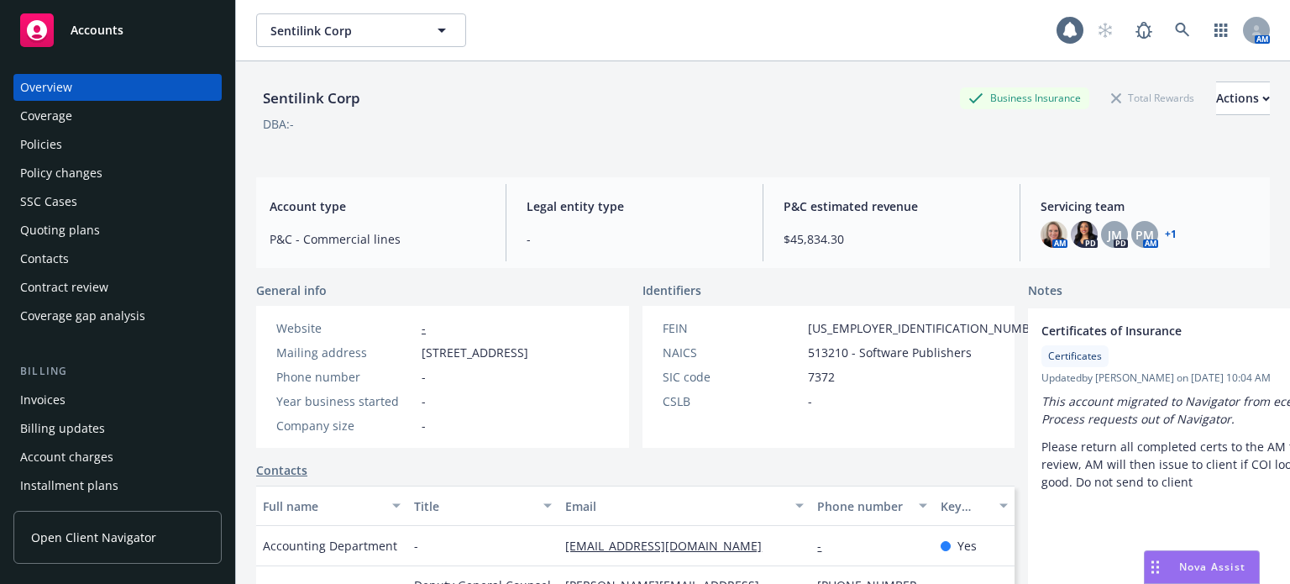
click at [77, 141] on div "Policies" at bounding box center [117, 144] width 195 height 27
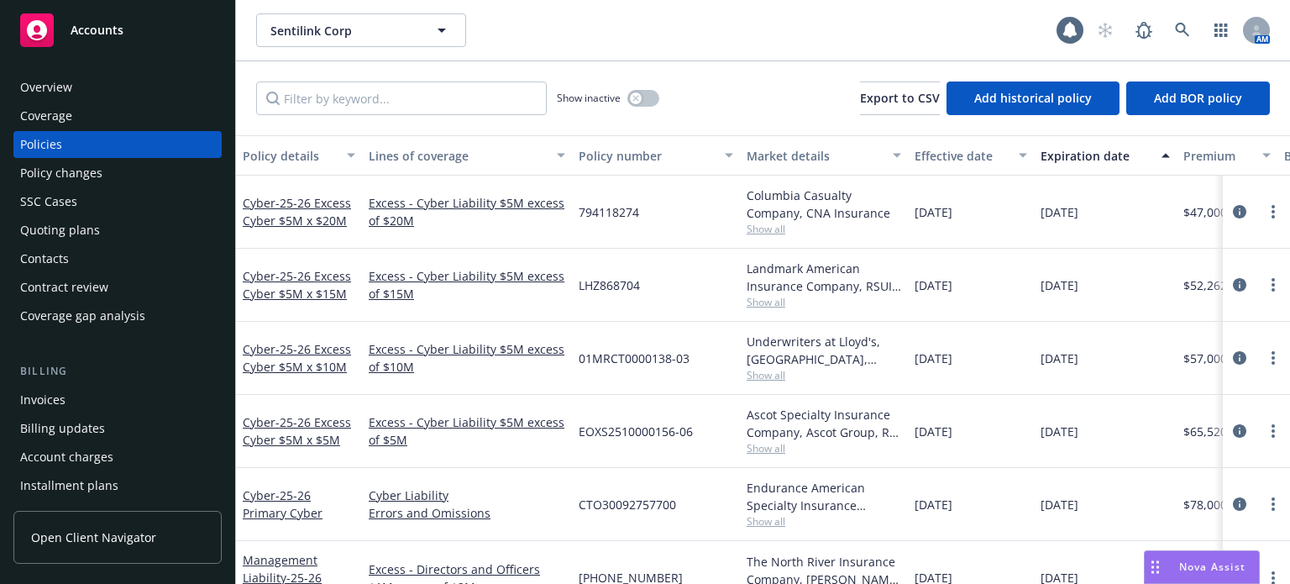
click at [763, 448] on span "Show all" at bounding box center [824, 448] width 155 height 14
drag, startPoint x: 716, startPoint y: 469, endPoint x: 736, endPoint y: 435, distance: 39.9
click at [716, 469] on div "CTO30092757700" at bounding box center [656, 504] width 168 height 73
click at [763, 225] on span "Show all" at bounding box center [824, 229] width 155 height 14
click at [705, 216] on div "794118274" at bounding box center [656, 212] width 168 height 73
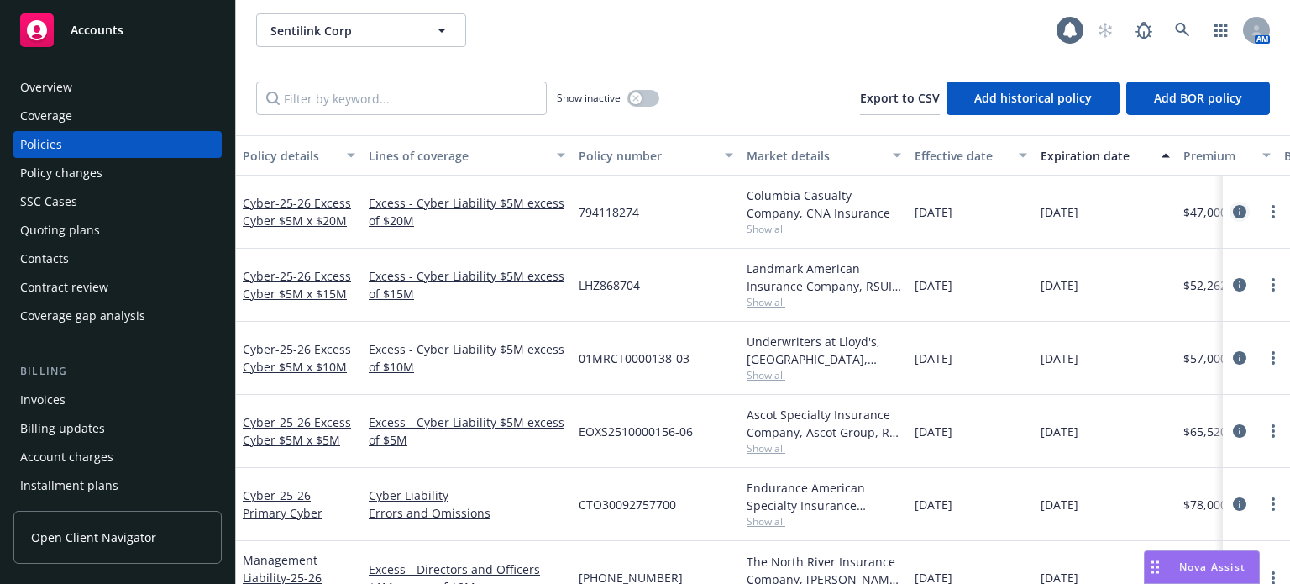
click at [1233, 209] on icon "circleInformation" at bounding box center [1239, 211] width 13 height 13
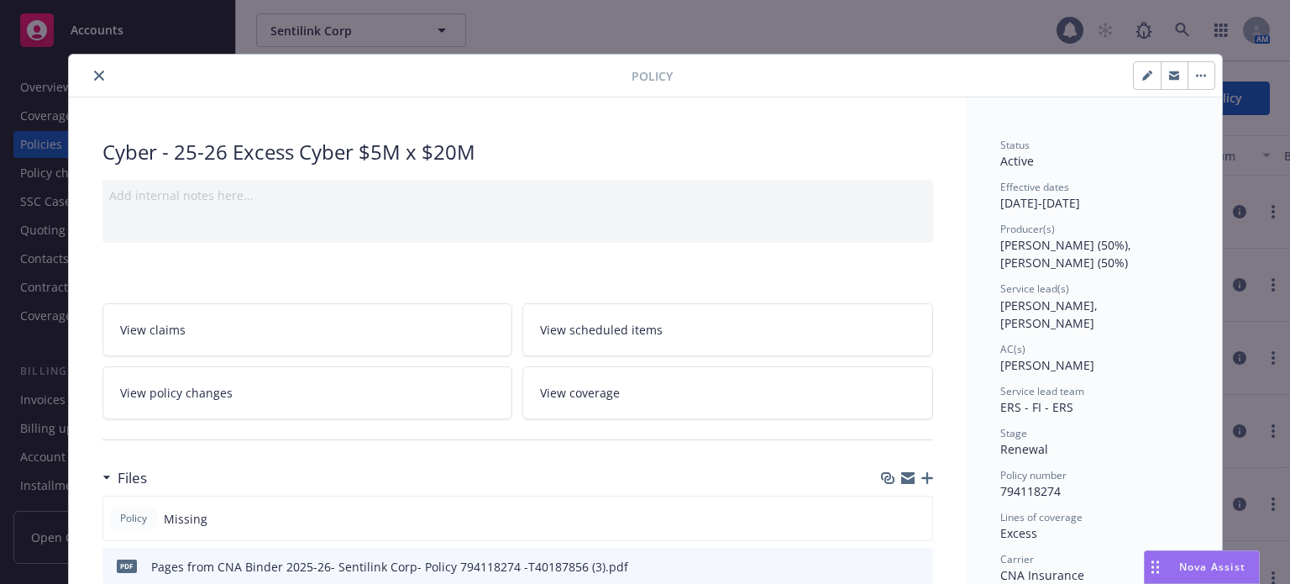
click at [96, 73] on icon "close" at bounding box center [99, 76] width 10 height 10
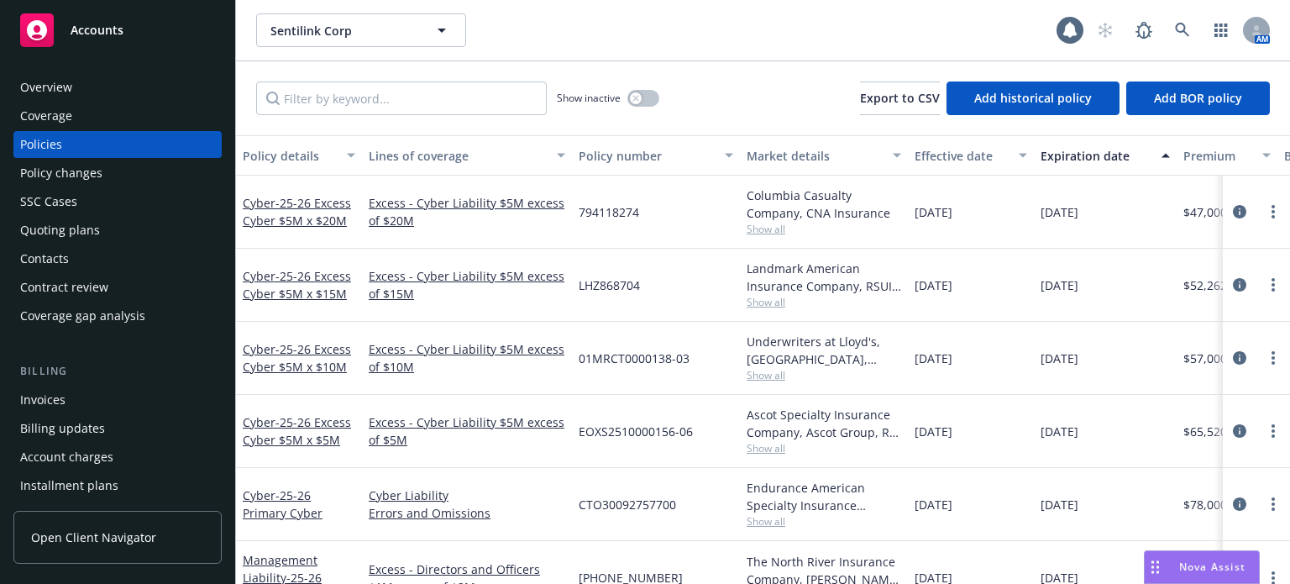
click at [765, 382] on div "Underwriters at Lloyd's, London, Lloyd's of London, RT Specialty Insurance Serv…" at bounding box center [824, 358] width 168 height 73
click at [764, 376] on span "Show all" at bounding box center [824, 375] width 155 height 14
click at [716, 372] on div "01MRCT0000138-03" at bounding box center [656, 358] width 168 height 73
click at [770, 449] on span "Show all" at bounding box center [824, 448] width 155 height 14
click at [706, 476] on div "CTO30092757700" at bounding box center [656, 504] width 168 height 73
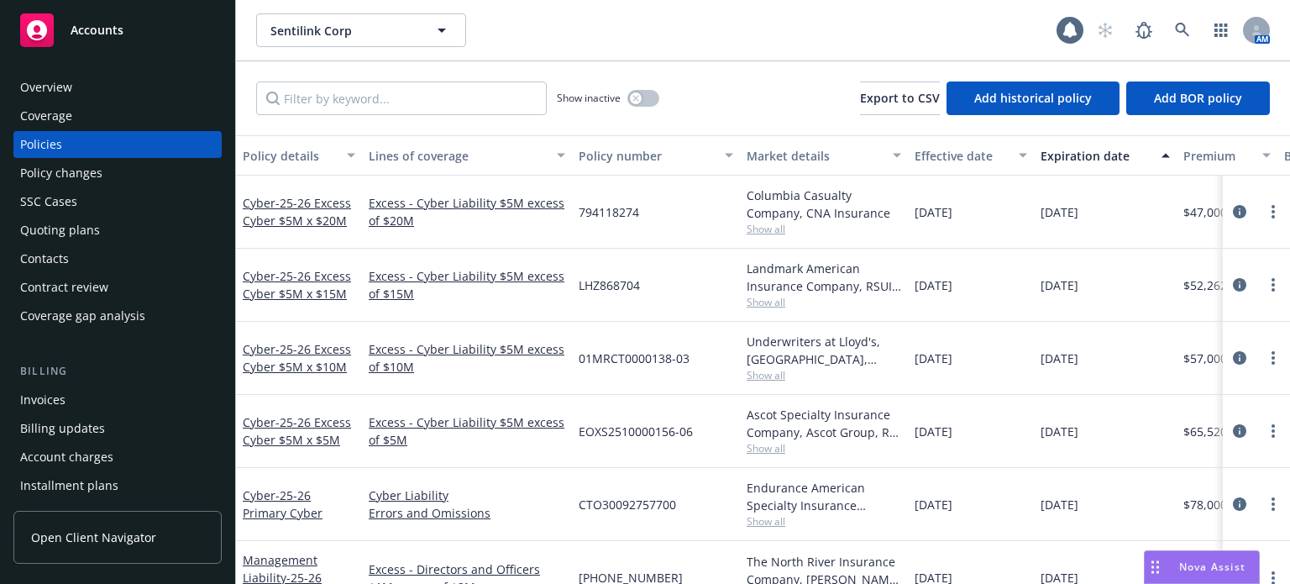
click at [774, 521] on span "Show all" at bounding box center [824, 521] width 155 height 14
click at [673, 538] on div "CTO30092757700" at bounding box center [656, 504] width 168 height 73
click at [762, 305] on span "Show all" at bounding box center [824, 302] width 155 height 14
click at [716, 287] on div "LHZ868704" at bounding box center [656, 285] width 168 height 73
click at [769, 299] on span "Show all" at bounding box center [824, 302] width 155 height 14
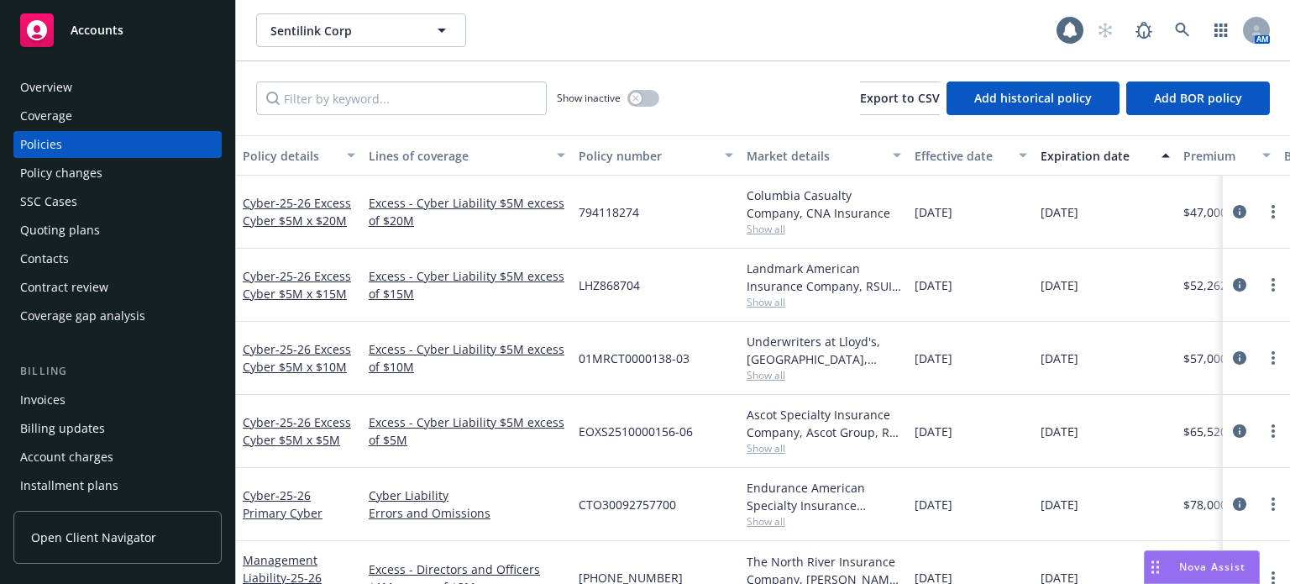
click at [698, 285] on div "LHZ868704" at bounding box center [656, 285] width 168 height 73
click at [766, 371] on span "Show all" at bounding box center [824, 375] width 155 height 14
click at [712, 364] on div "01MRCT0000138-03" at bounding box center [656, 358] width 168 height 73
click at [787, 439] on div "Ascot Specialty Insurance Company, Ascot Group, RT Specialty Insurance Services…" at bounding box center [824, 423] width 155 height 35
click at [317, 435] on span "- 25-26 Excess Cyber $5M x $5M" at bounding box center [297, 431] width 108 height 34
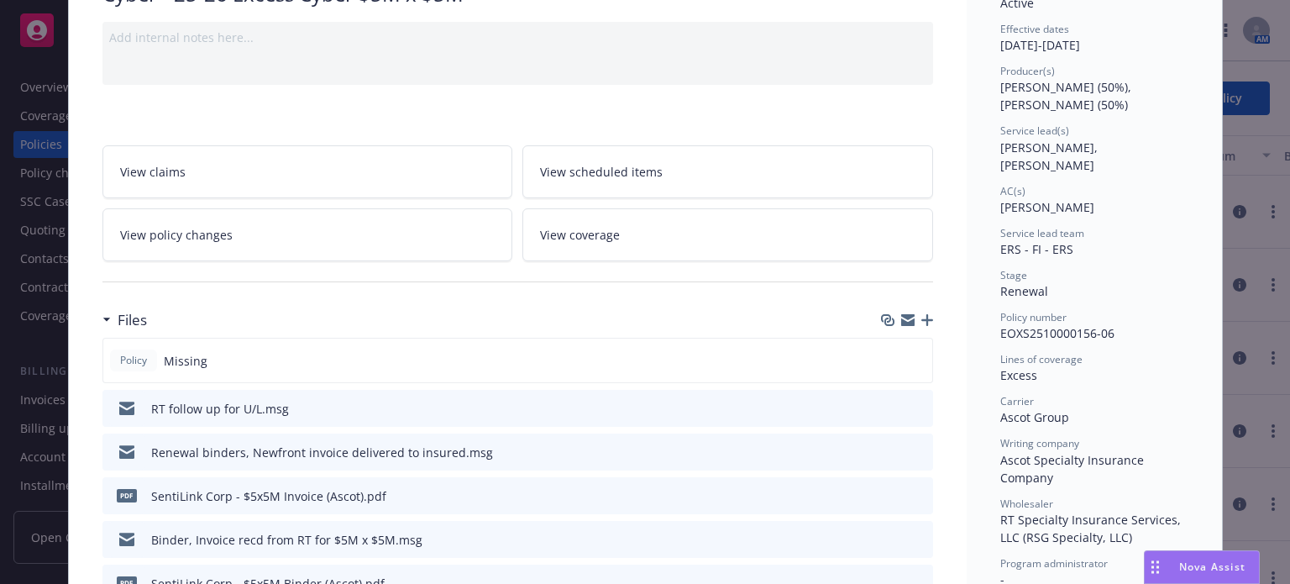
scroll to position [168, 0]
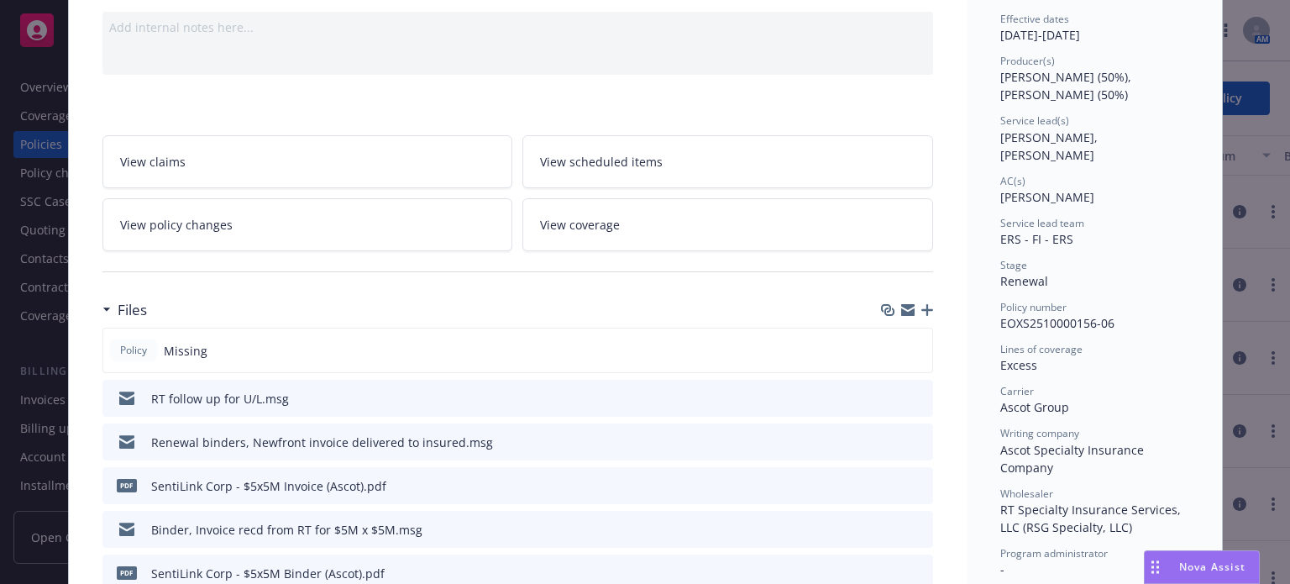
click at [883, 394] on icon "download file" at bounding box center [889, 397] width 13 height 13
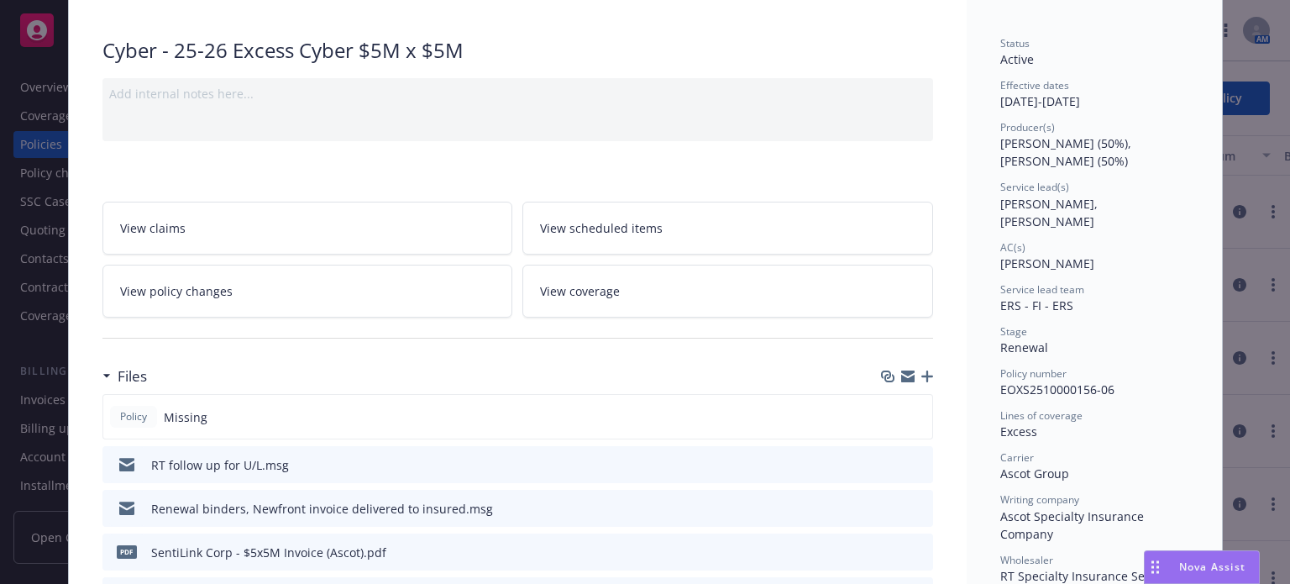
scroll to position [0, 0]
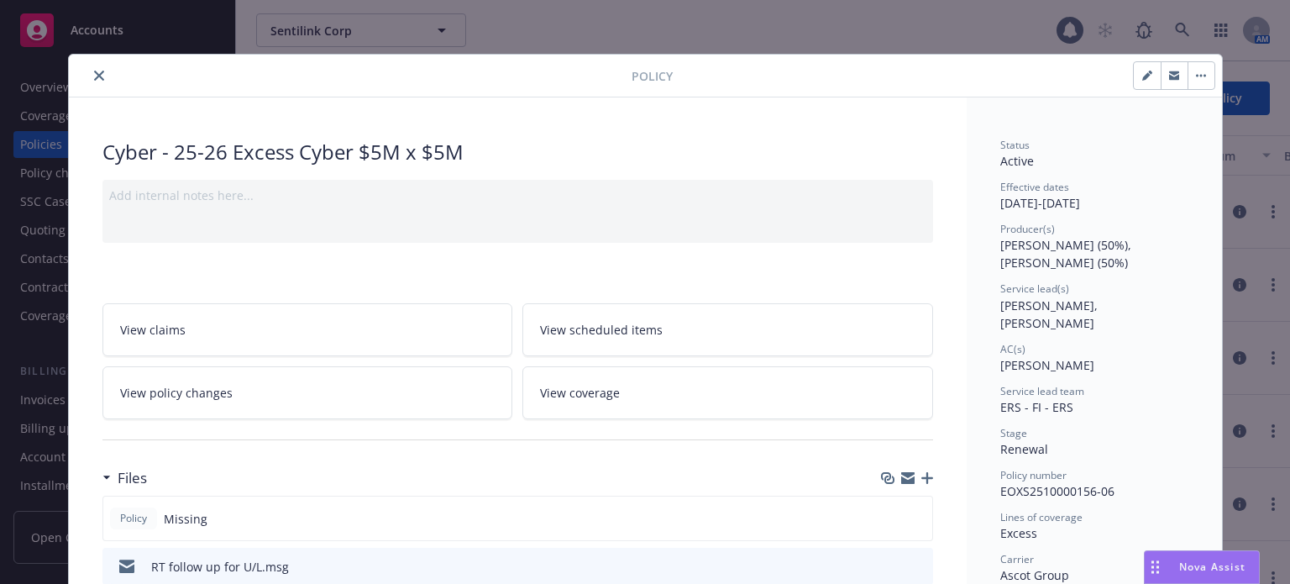
click at [97, 81] on button "close" at bounding box center [99, 76] width 20 height 20
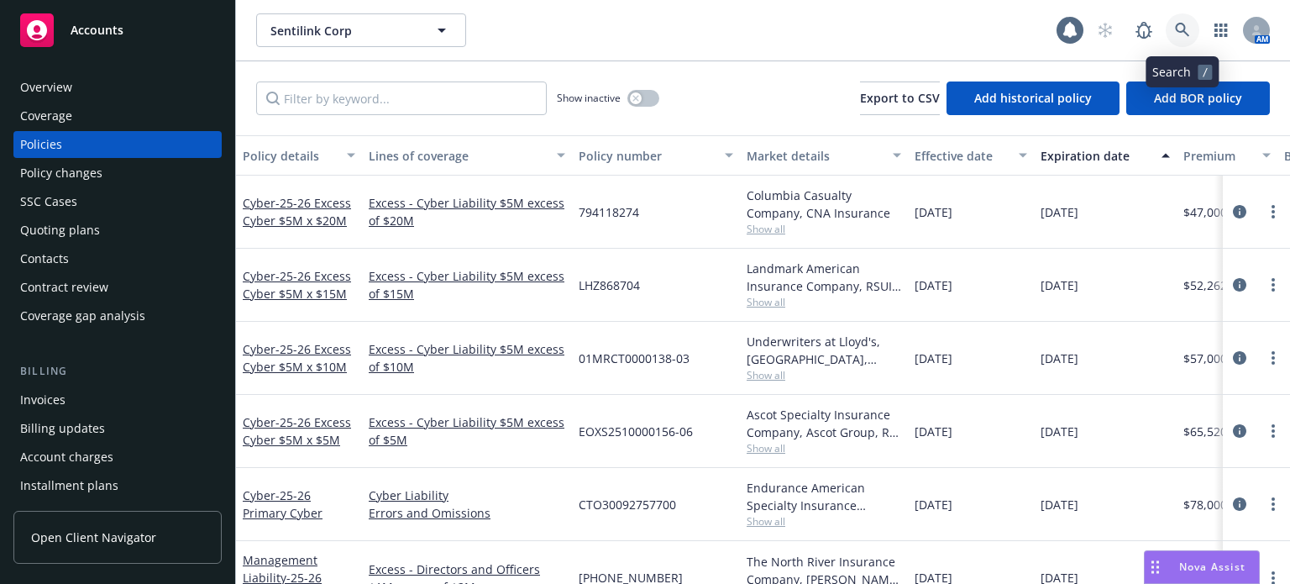
click at [1193, 27] on link at bounding box center [1183, 30] width 34 height 34
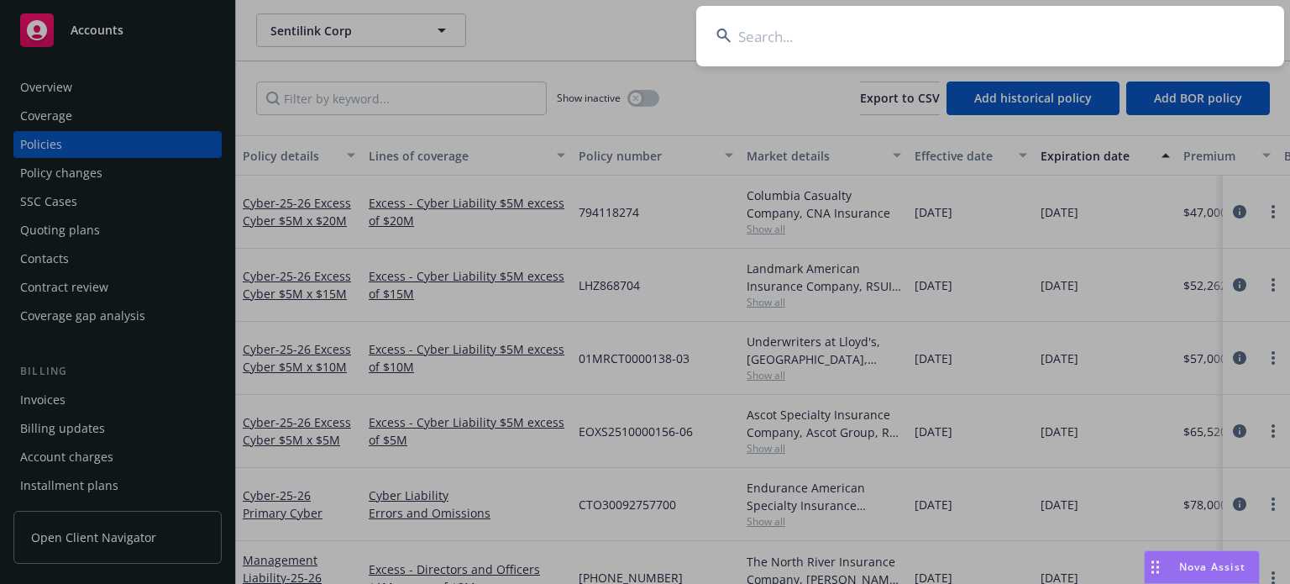
click at [751, 38] on input at bounding box center [990, 36] width 588 height 60
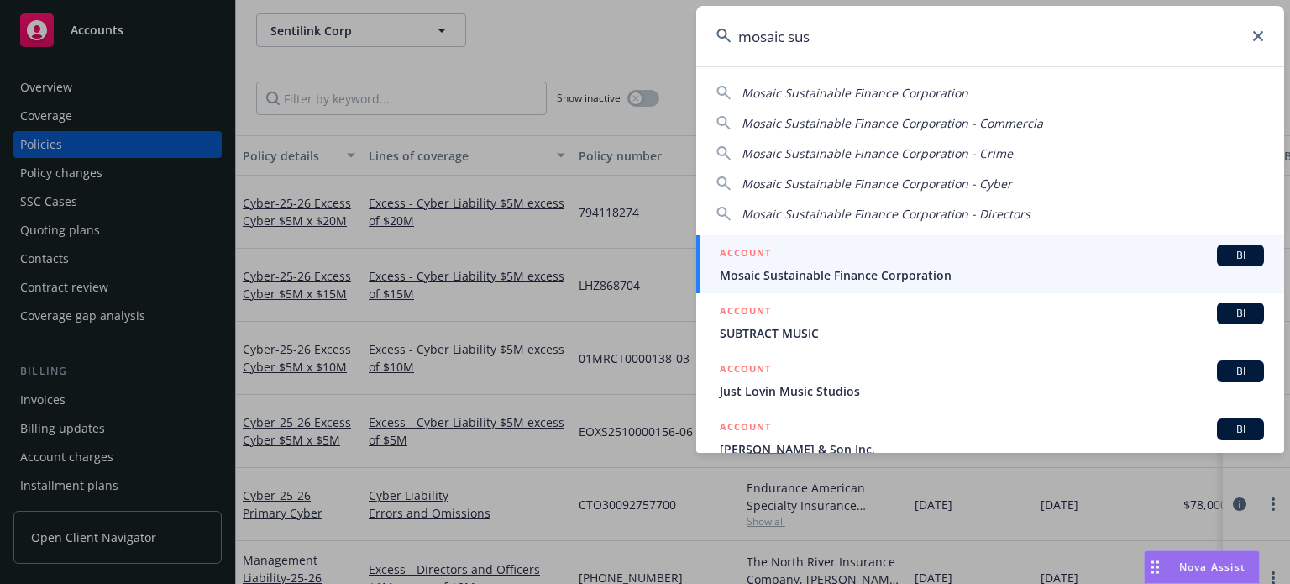
type input "mosaic sus"
click at [838, 266] on span "Mosaic Sustainable Finance Corporation" at bounding box center [992, 275] width 544 height 18
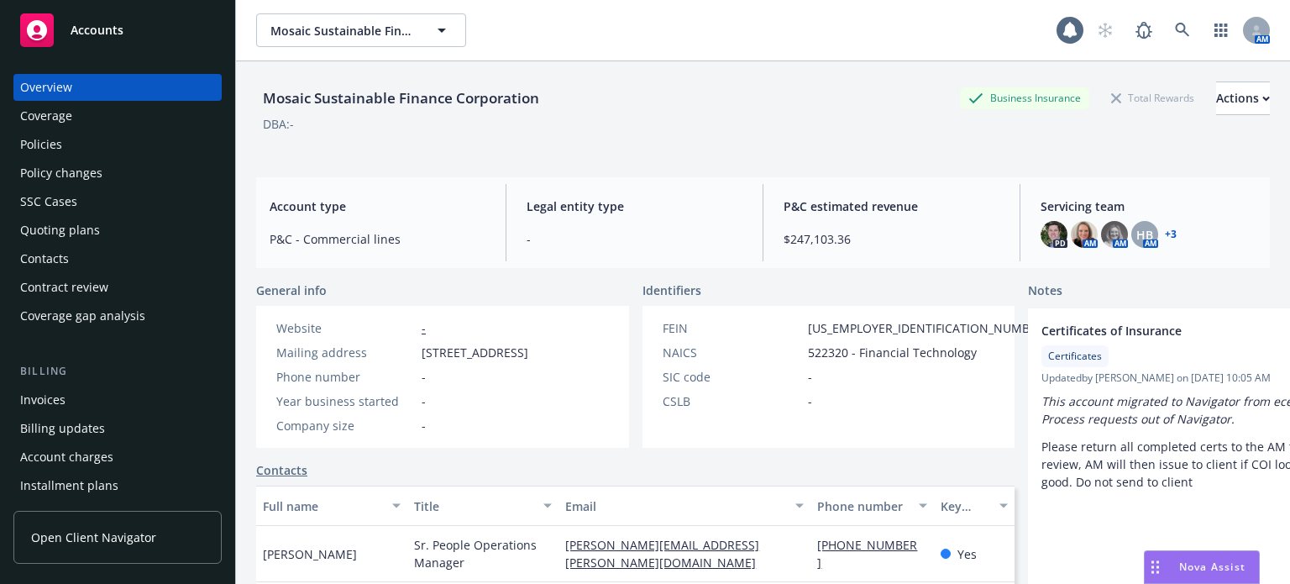
click at [88, 180] on div "Policy changes" at bounding box center [61, 173] width 82 height 27
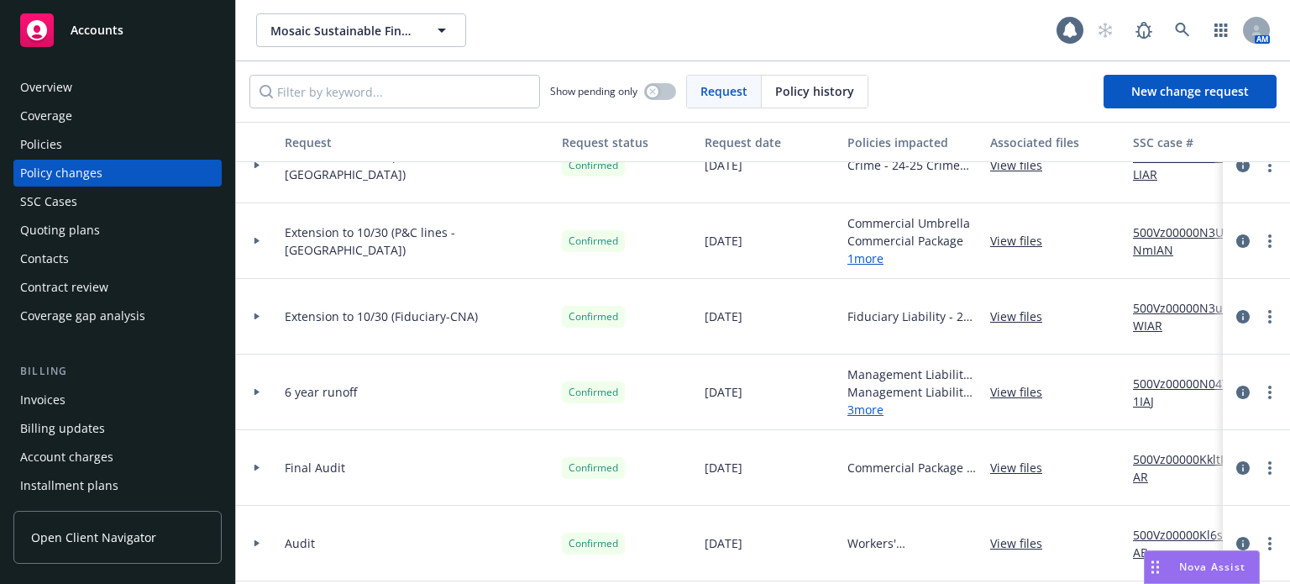
scroll to position [504, 0]
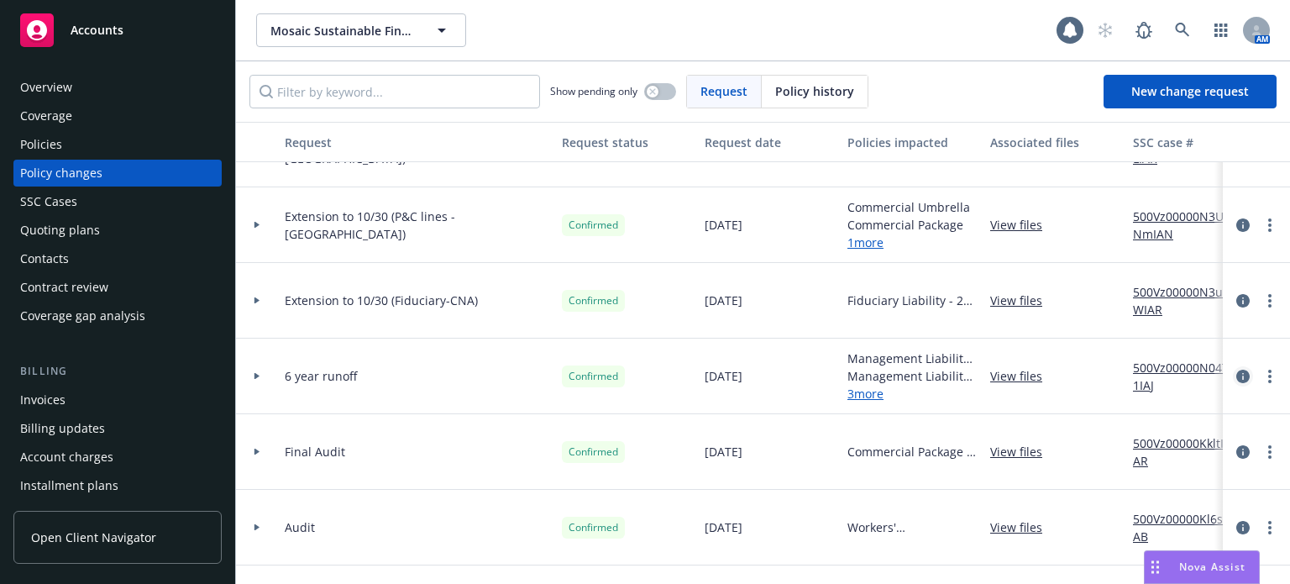
click at [1236, 373] on icon "circleInformation" at bounding box center [1242, 376] width 13 height 13
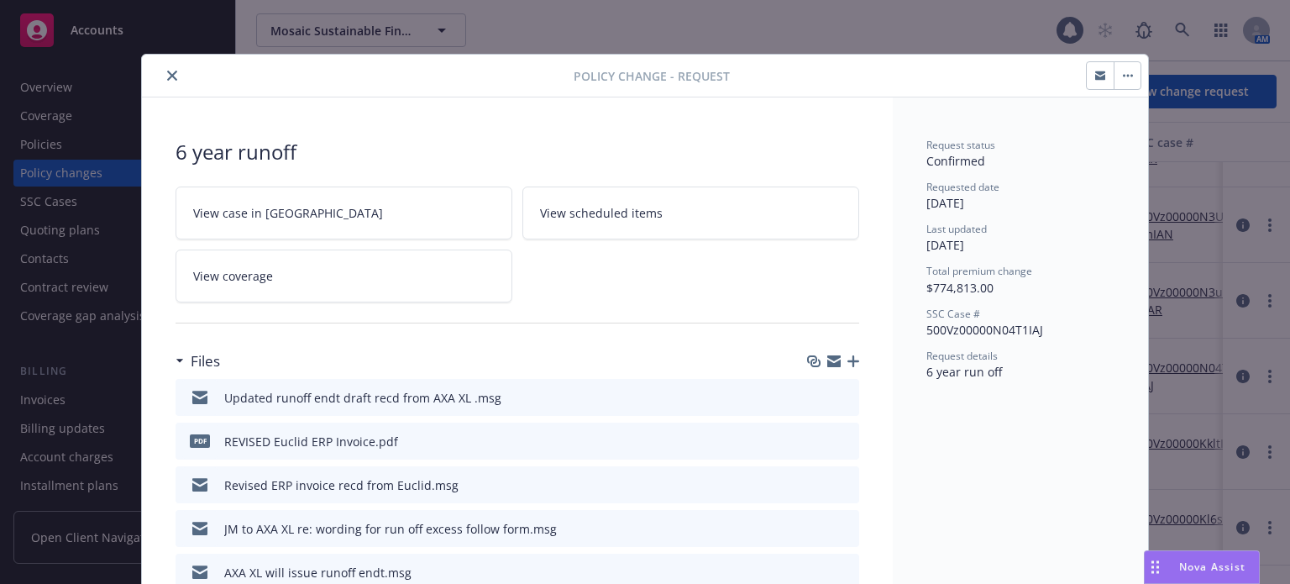
scroll to position [50, 0]
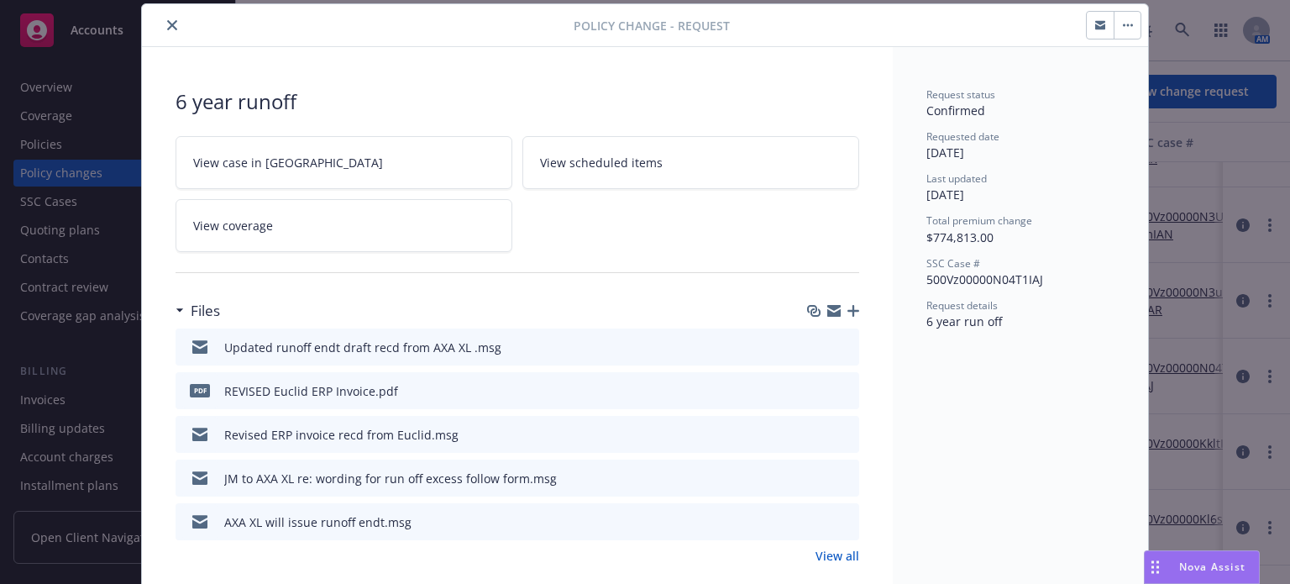
click at [826, 553] on link "View all" at bounding box center [838, 556] width 44 height 18
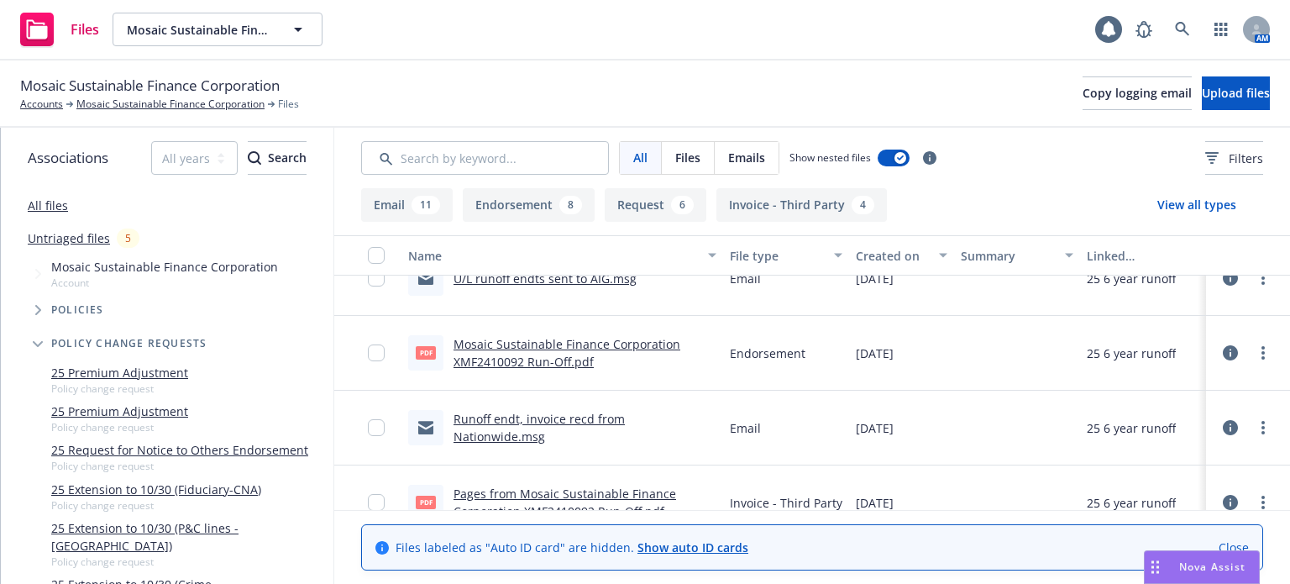
scroll to position [504, 0]
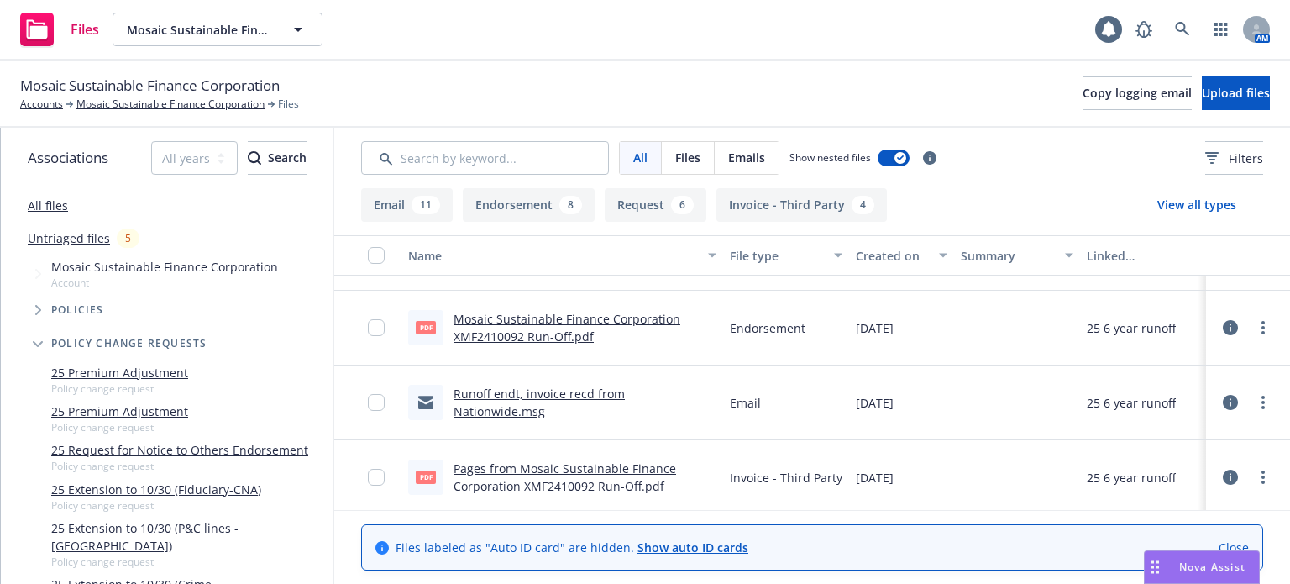
click at [571, 399] on link "Runoff endt, invoice recd from Nationwide.msg" at bounding box center [539, 403] width 171 height 34
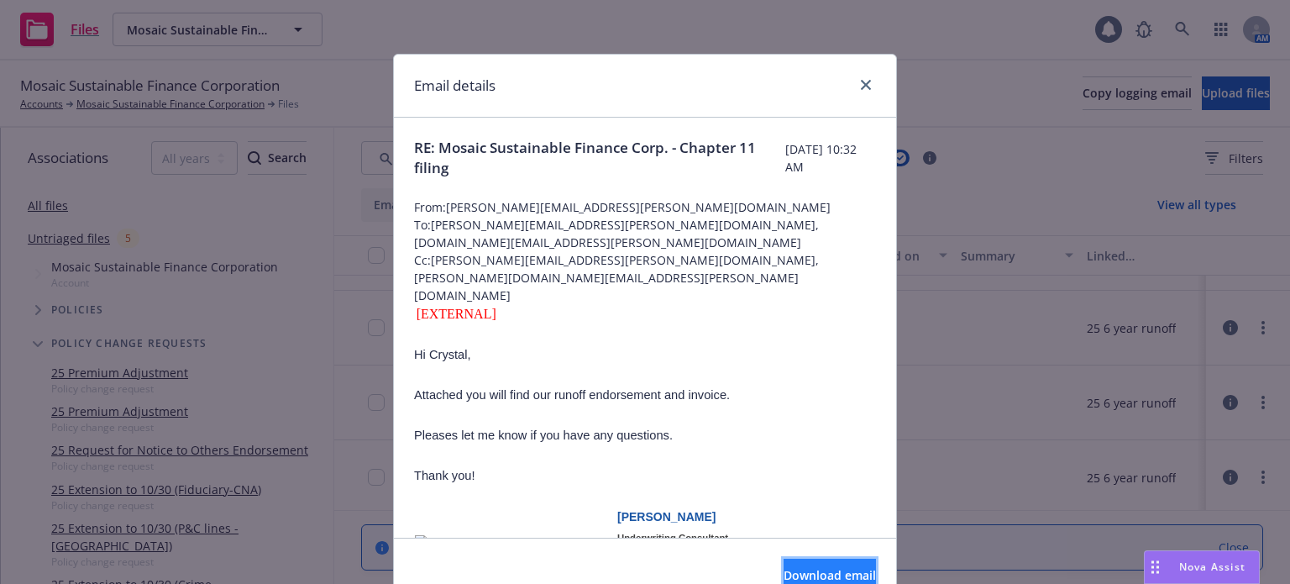
click at [811, 564] on button "Download email" at bounding box center [830, 576] width 92 height 34
click at [856, 87] on link "close" at bounding box center [866, 85] width 20 height 20
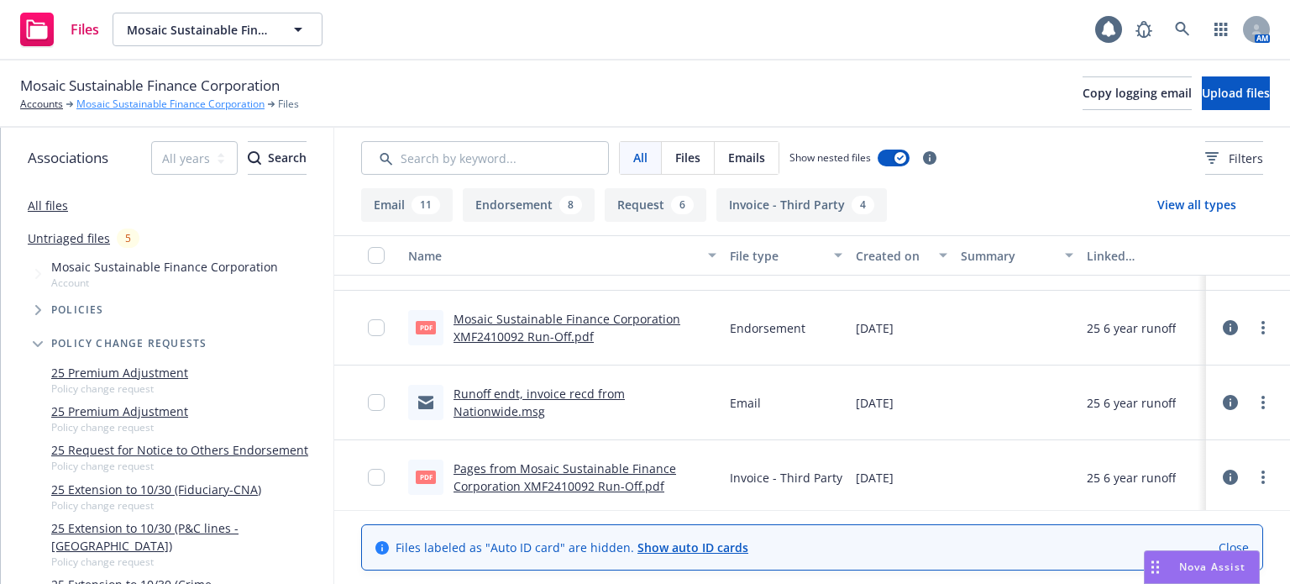
click at [106, 102] on link "Mosaic Sustainable Finance Corporation" at bounding box center [170, 104] width 188 height 15
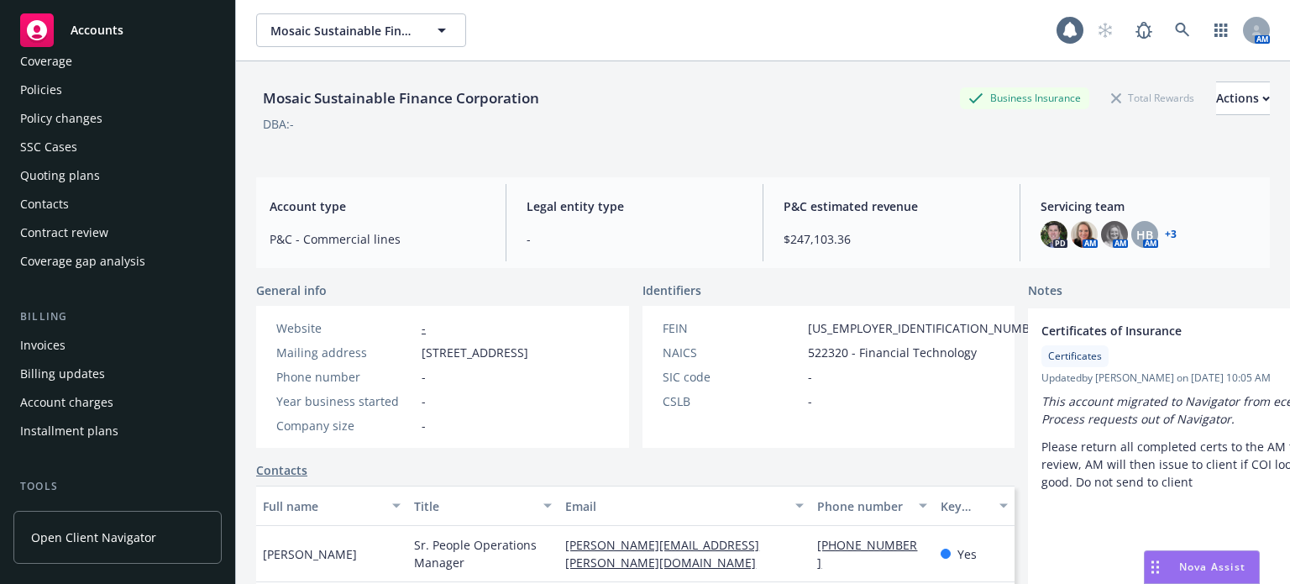
scroll to position [84, 0]
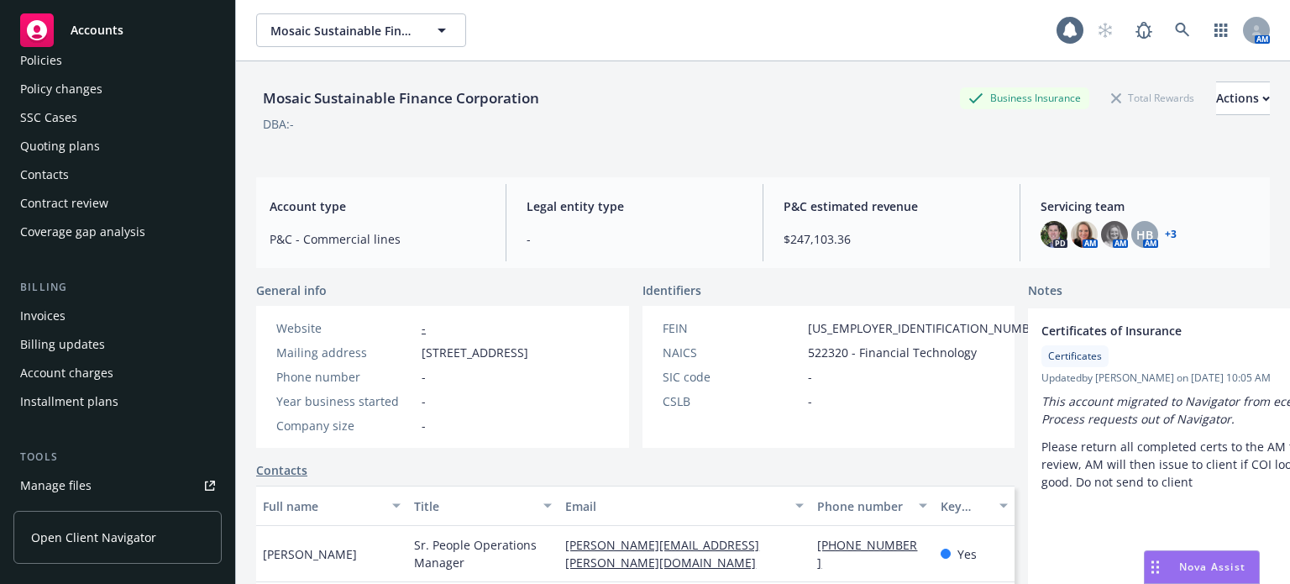
click at [44, 322] on div "Invoices" at bounding box center [42, 315] width 45 height 27
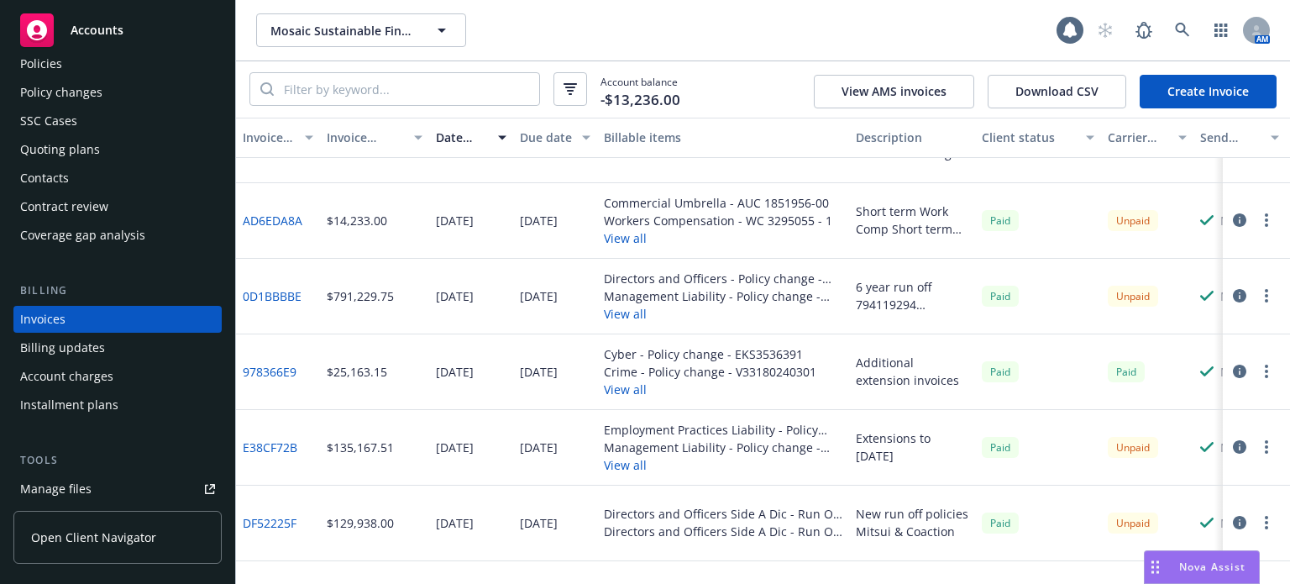
scroll to position [588, 0]
